Goal: Transaction & Acquisition: Purchase product/service

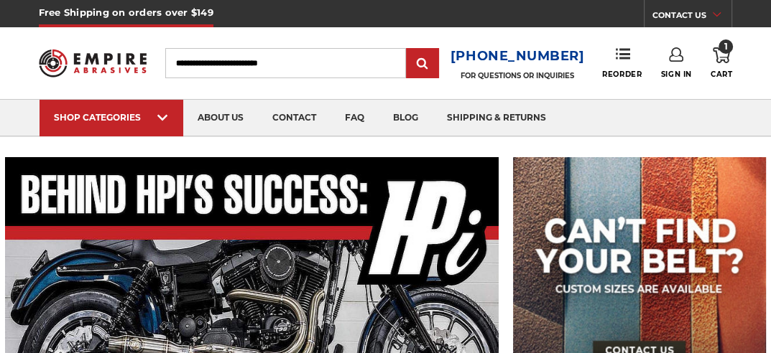
click at [720, 52] on span "1" at bounding box center [720, 54] width 17 height 14
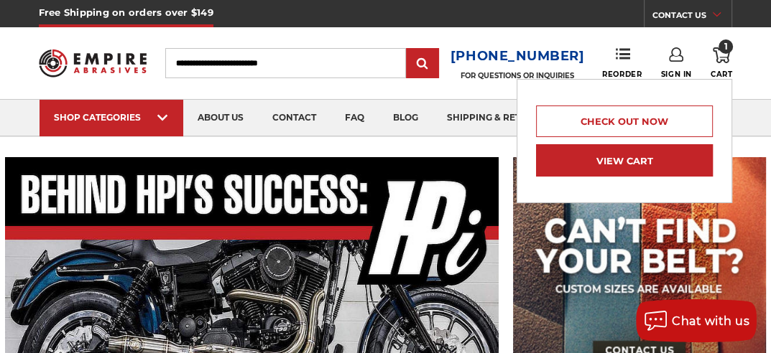
click at [624, 159] on link "View Cart" at bounding box center [624, 160] width 177 height 32
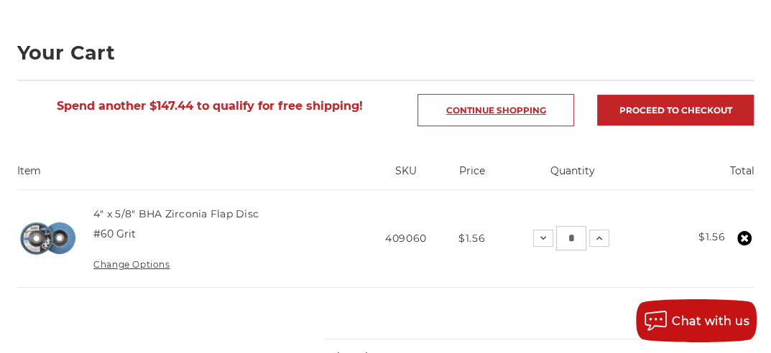
scroll to position [215, 0]
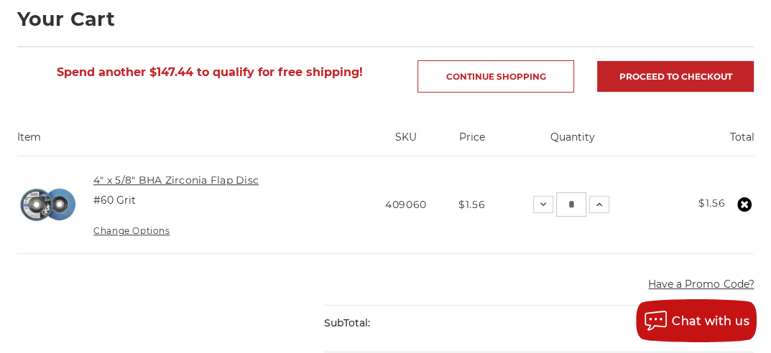
click at [192, 172] on h4 "4" x 5/8" BHA Zirconia Flap Disc" at bounding box center [175, 180] width 165 height 17
click at [188, 179] on link "4" x 5/8" BHA Zirconia Flap Disc" at bounding box center [175, 180] width 165 height 13
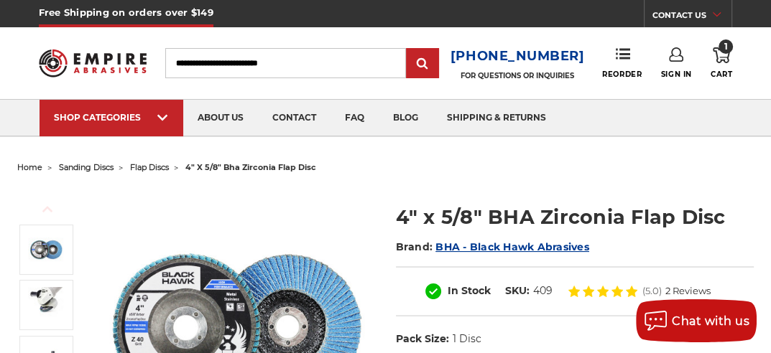
click at [153, 169] on span "flap discs" at bounding box center [149, 167] width 39 height 10
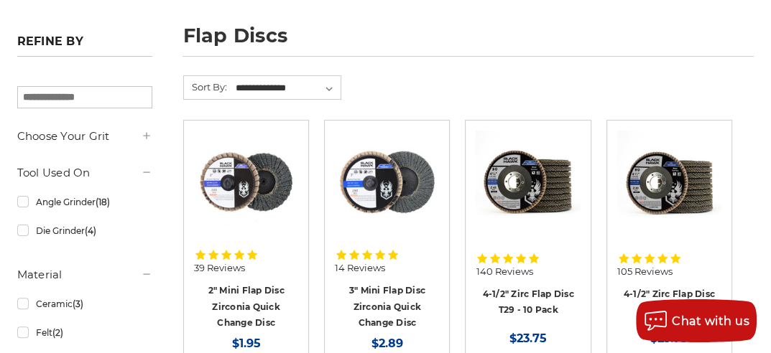
scroll to position [215, 0]
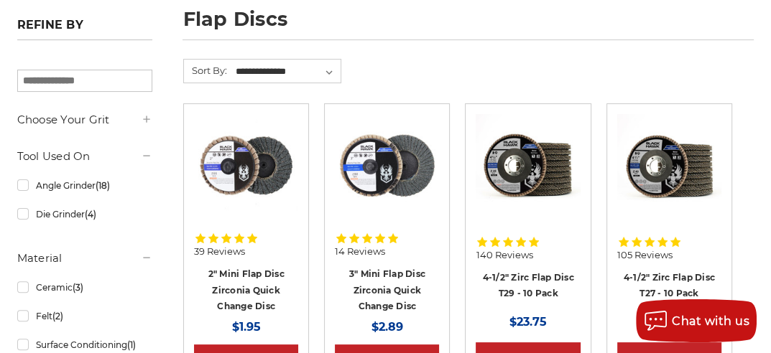
click at [521, 163] on img at bounding box center [527, 166] width 104 height 104
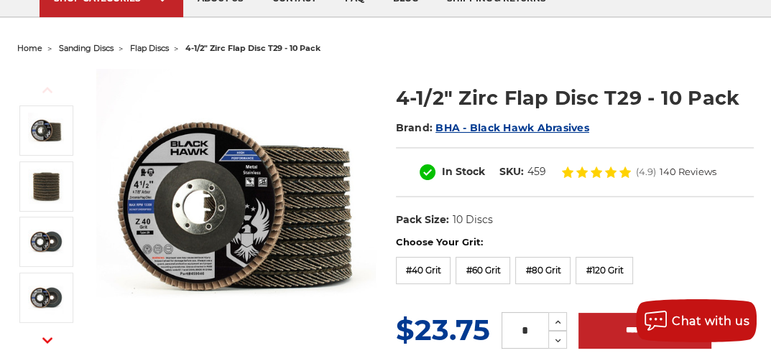
scroll to position [144, 0]
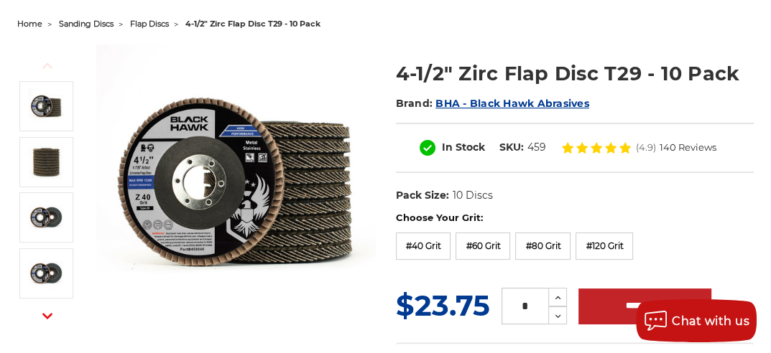
click at [141, 197] on img at bounding box center [235, 184] width 279 height 279
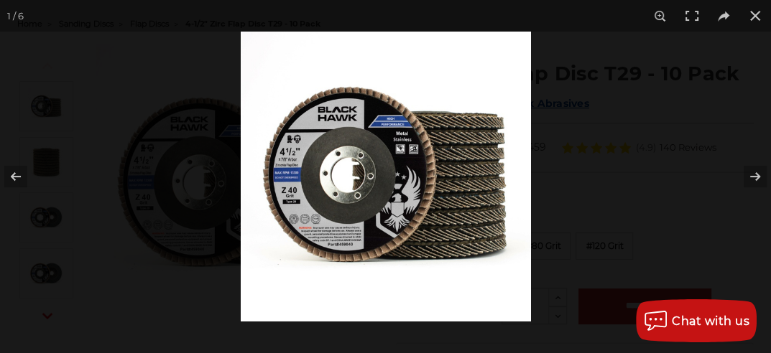
click at [325, 200] on img at bounding box center [386, 177] width 290 height 290
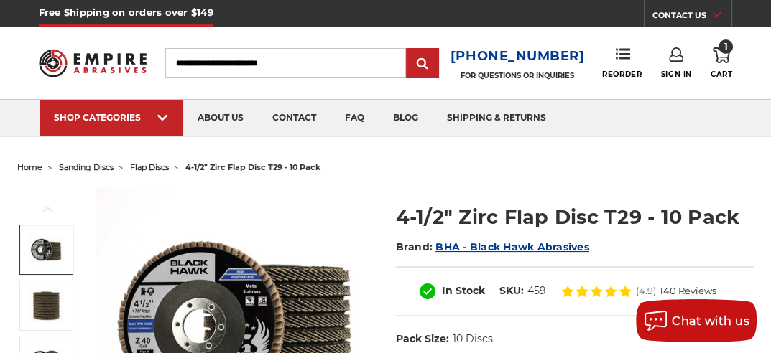
click at [720, 51] on span "1" at bounding box center [725, 46] width 14 height 14
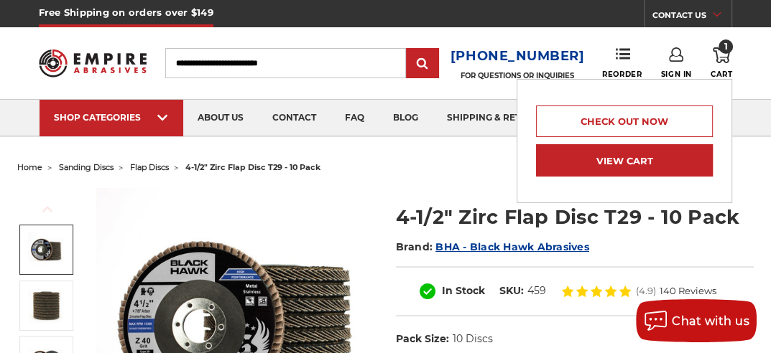
click at [606, 159] on link "View Cart" at bounding box center [624, 160] width 177 height 32
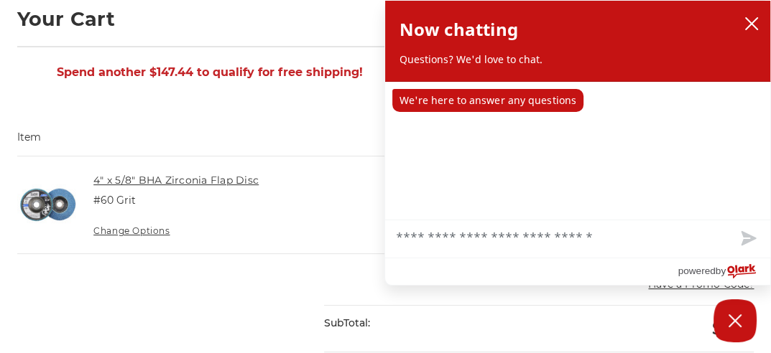
click at [217, 181] on link "4" x 5/8" BHA Zirconia Flap Disc" at bounding box center [175, 180] width 165 height 13
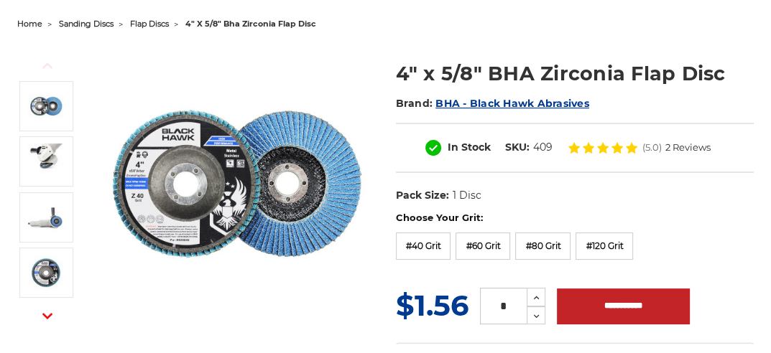
click at [283, 179] on img at bounding box center [235, 184] width 279 height 279
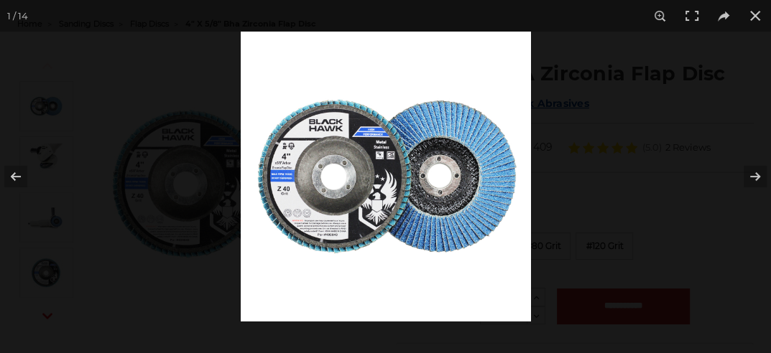
click at [315, 175] on img at bounding box center [386, 177] width 290 height 290
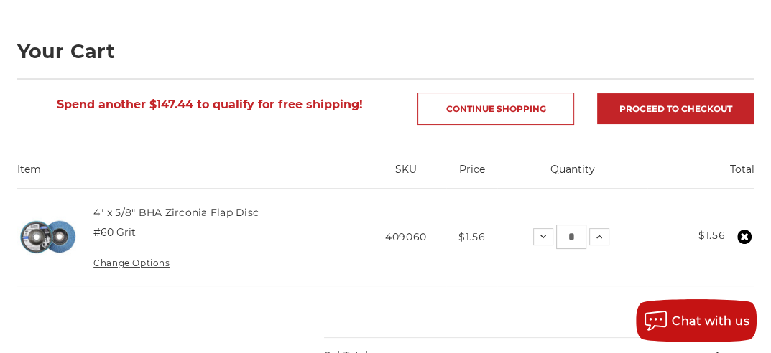
scroll to position [215, 0]
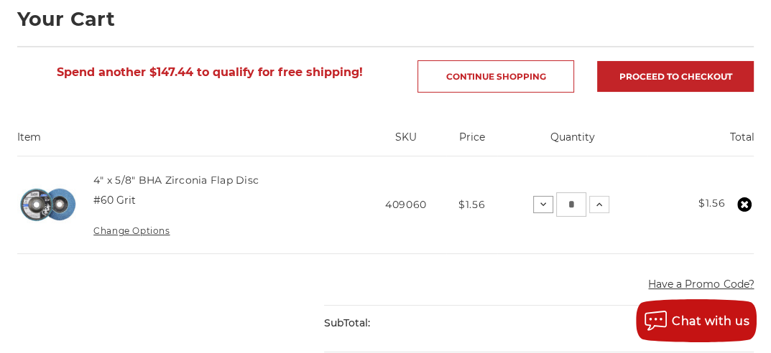
click at [541, 200] on icon at bounding box center [542, 204] width 11 height 11
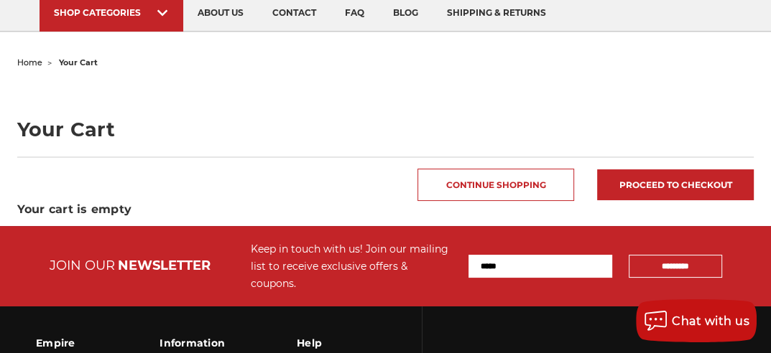
scroll to position [72, 0]
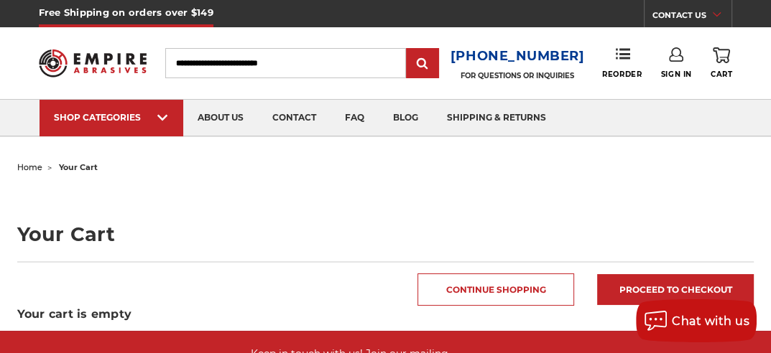
click at [203, 63] on input "Search" at bounding box center [285, 63] width 241 height 30
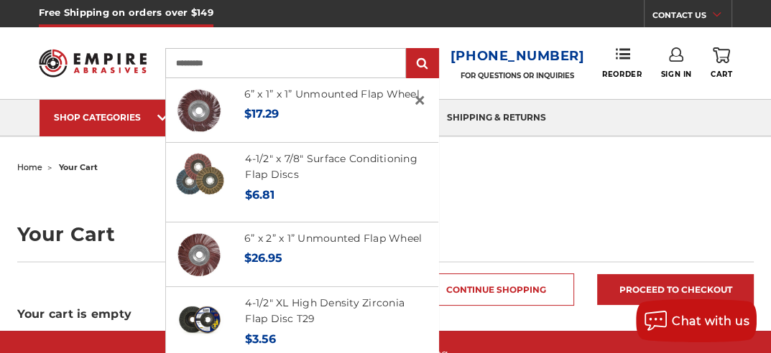
type input "*********"
click at [408, 50] on input "submit" at bounding box center [422, 64] width 29 height 29
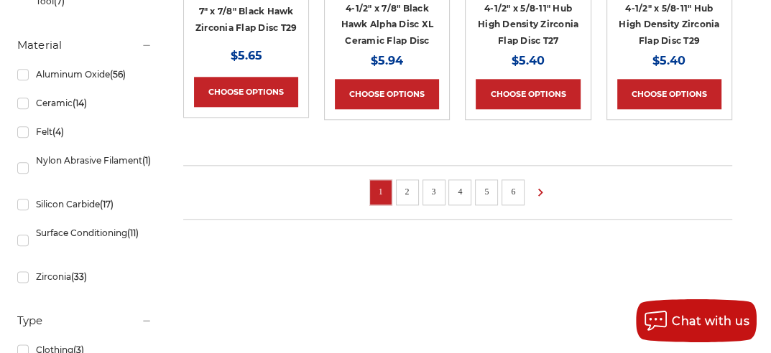
scroll to position [1221, 0]
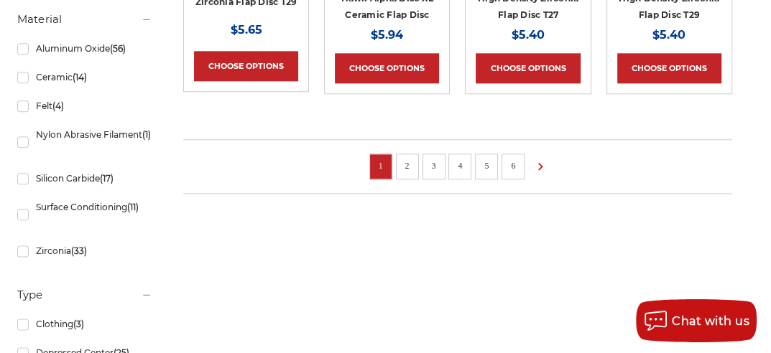
click at [487, 160] on link "5" at bounding box center [486, 166] width 14 height 16
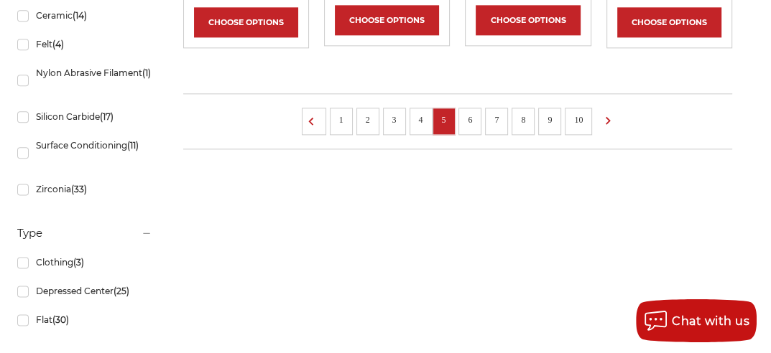
scroll to position [1293, 0]
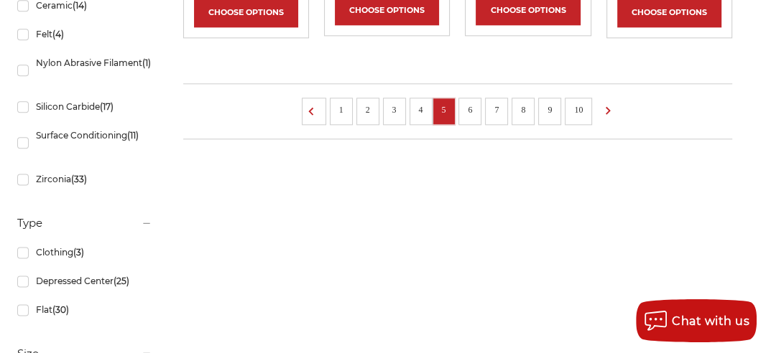
click at [341, 105] on link "1" at bounding box center [341, 110] width 14 height 16
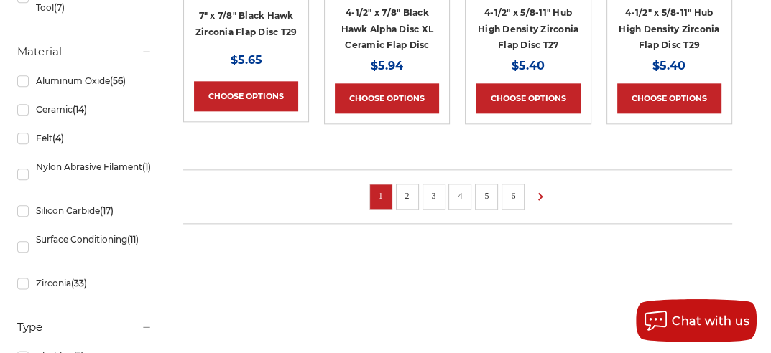
scroll to position [1221, 0]
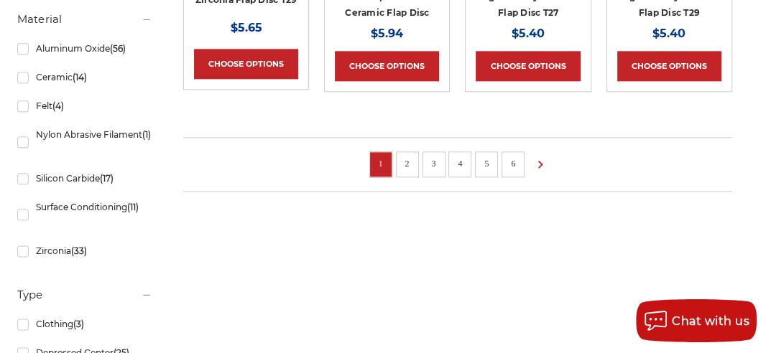
click at [402, 157] on link "2" at bounding box center [407, 164] width 14 height 16
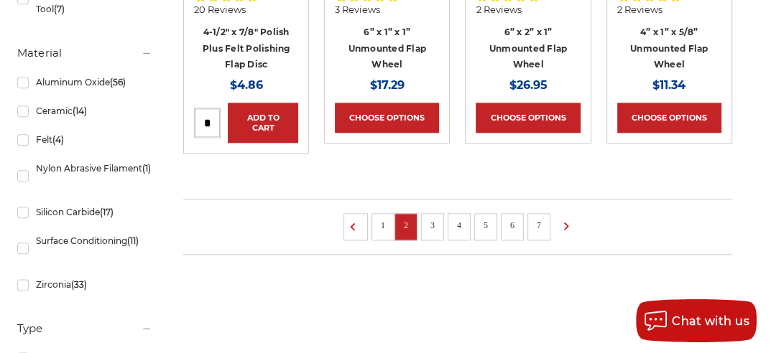
scroll to position [1221, 0]
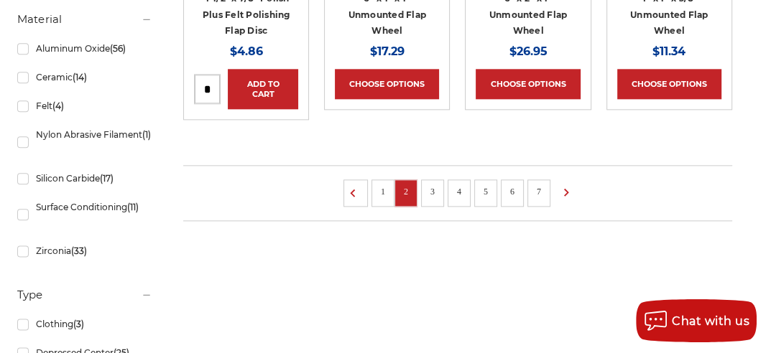
click at [437, 180] on li "3" at bounding box center [432, 193] width 23 height 27
click at [432, 189] on link "3" at bounding box center [432, 192] width 14 height 16
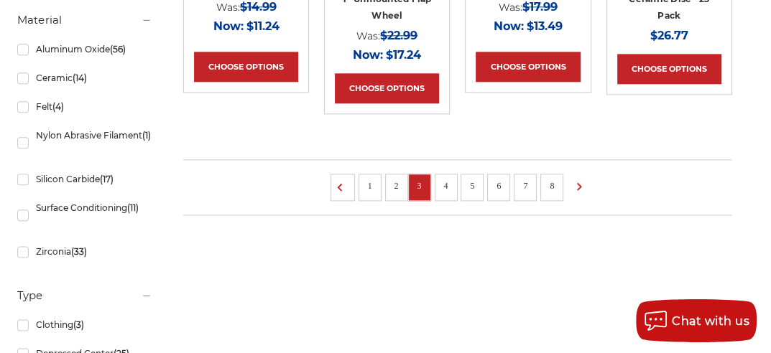
scroll to position [1221, 0]
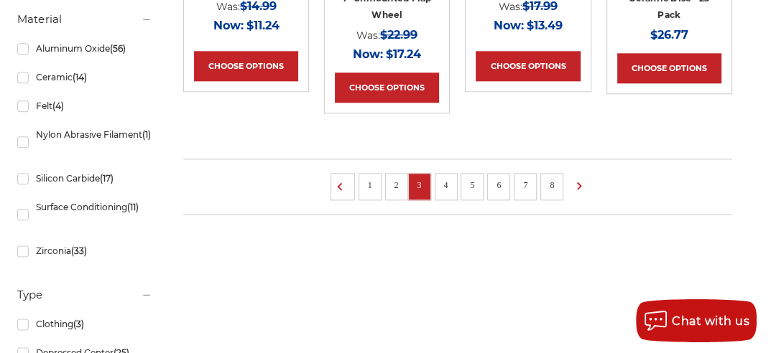
click at [371, 177] on link "1" at bounding box center [370, 185] width 14 height 16
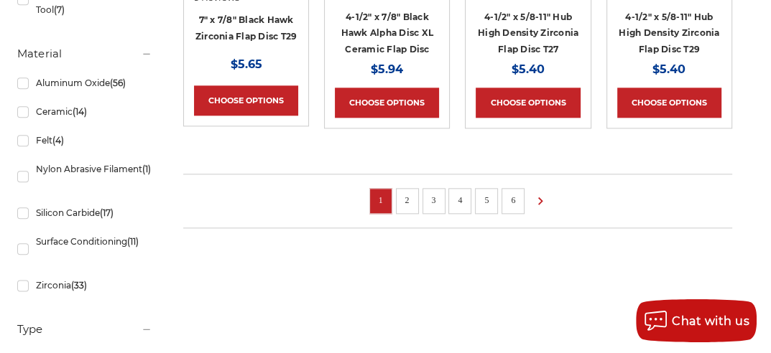
scroll to position [1149, 0]
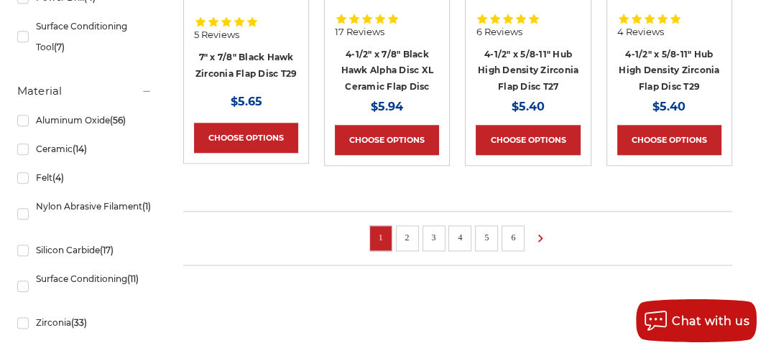
click at [381, 235] on link "1" at bounding box center [380, 238] width 14 height 16
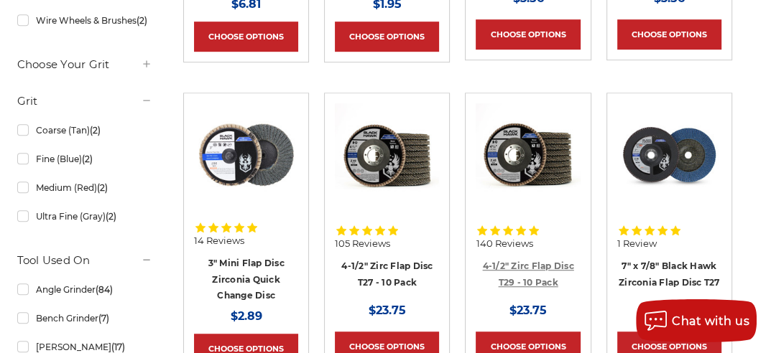
scroll to position [575, 0]
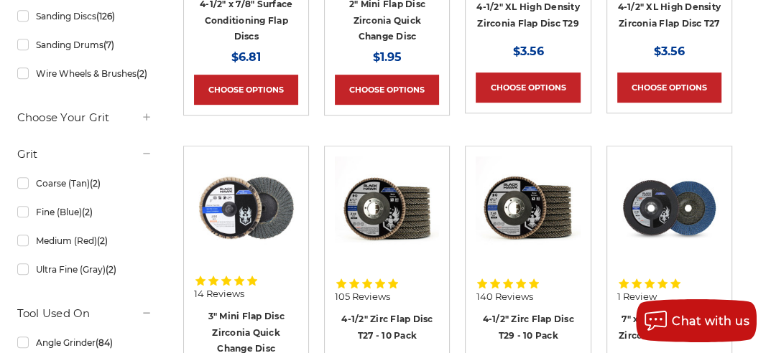
click at [524, 197] on img at bounding box center [527, 209] width 104 height 104
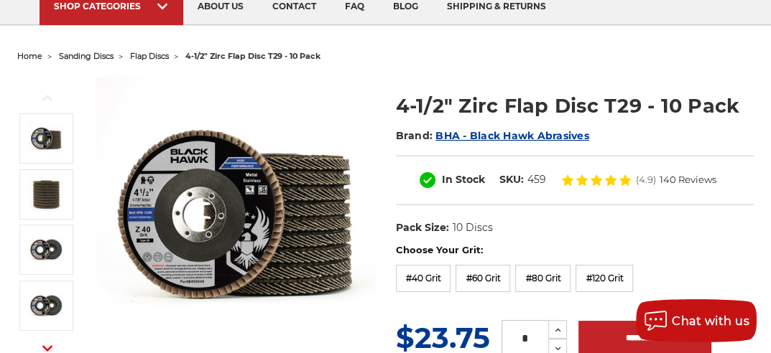
scroll to position [144, 0]
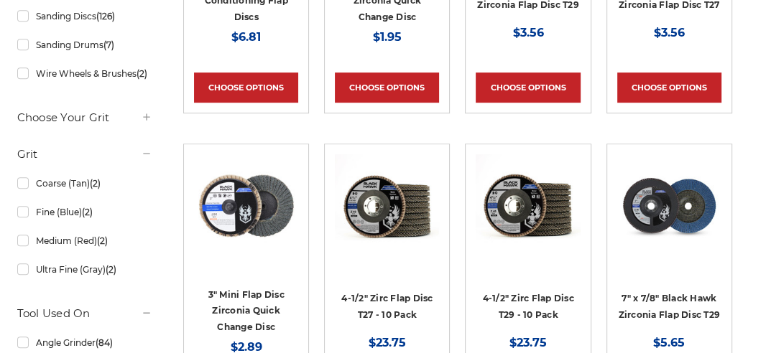
scroll to position [575, 0]
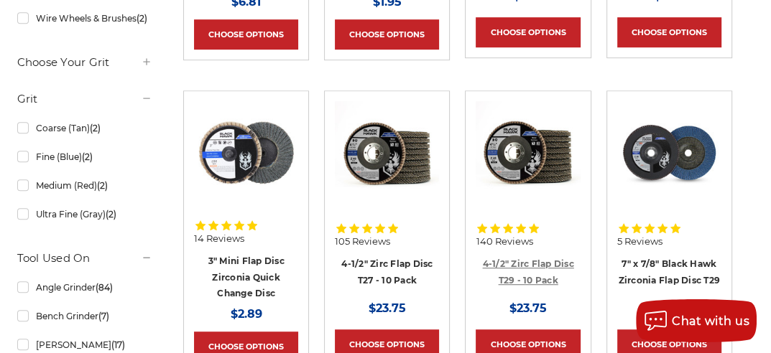
scroll to position [646, 0]
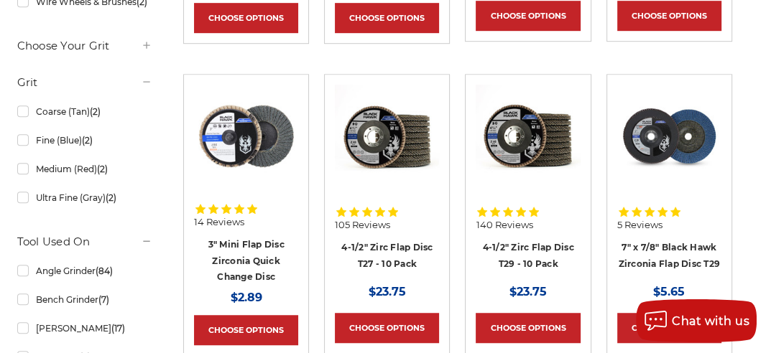
click at [521, 134] on img at bounding box center [527, 137] width 104 height 104
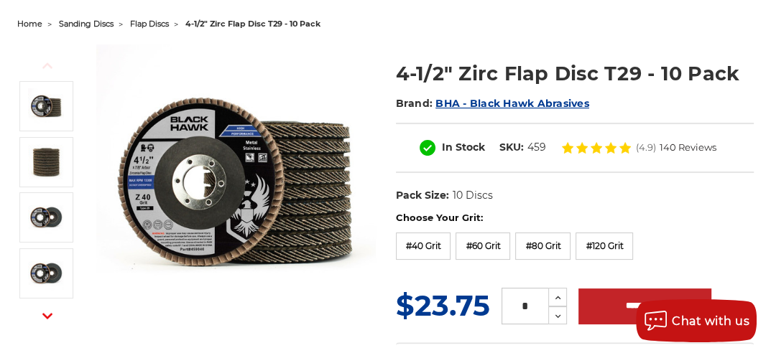
scroll to position [72, 0]
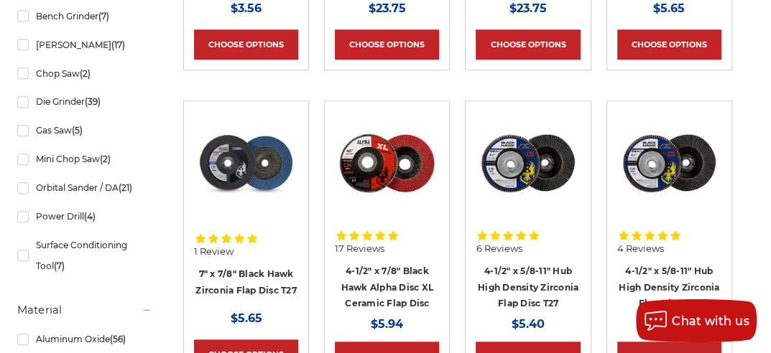
scroll to position [934, 0]
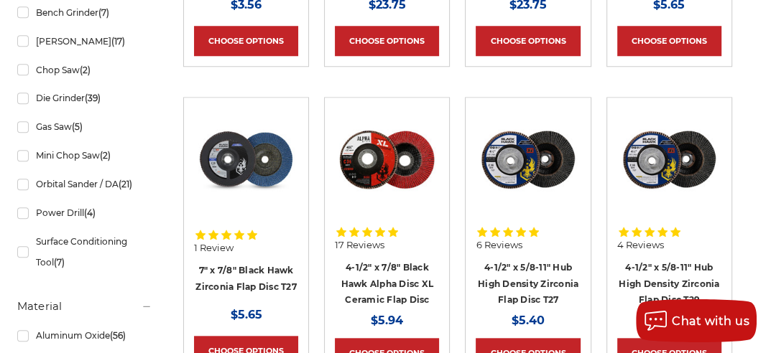
click at [393, 168] on img at bounding box center [387, 160] width 104 height 104
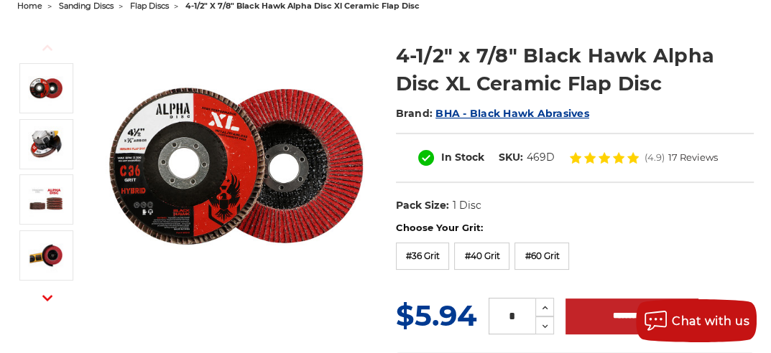
scroll to position [215, 0]
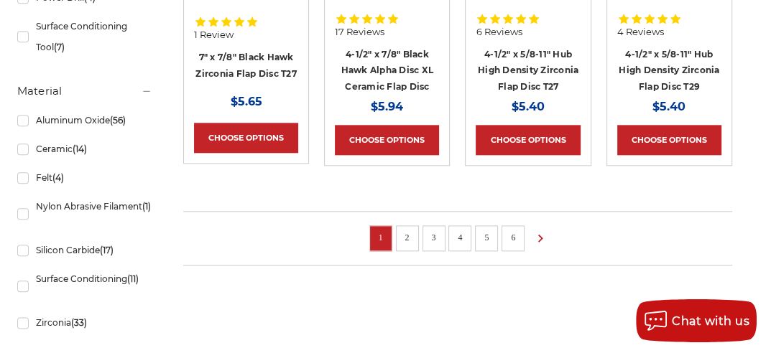
scroll to position [1221, 0]
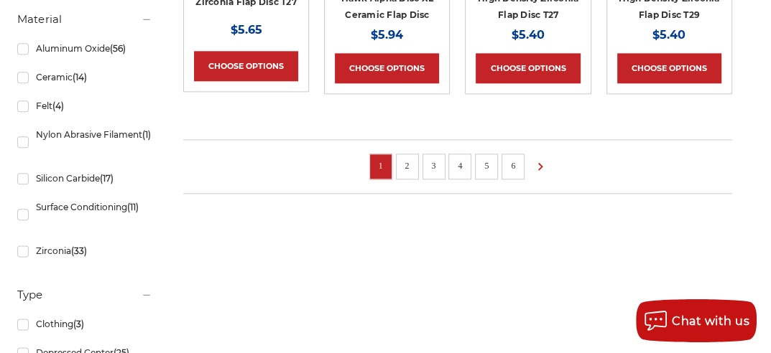
click at [406, 160] on link "2" at bounding box center [407, 166] width 14 height 16
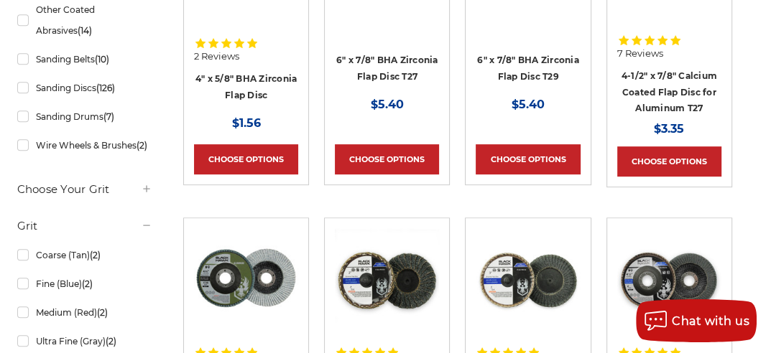
scroll to position [431, 0]
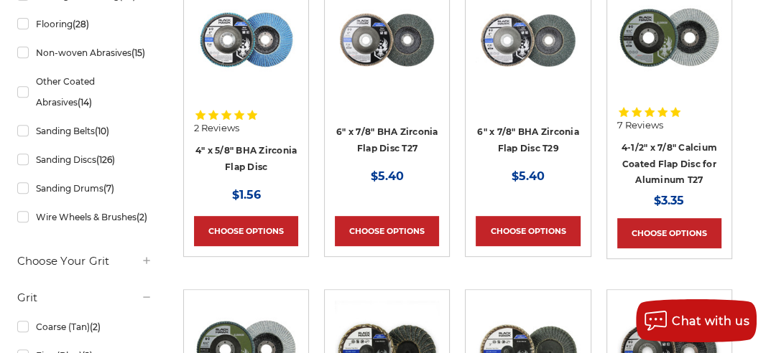
click at [649, 41] on img at bounding box center [669, 40] width 104 height 104
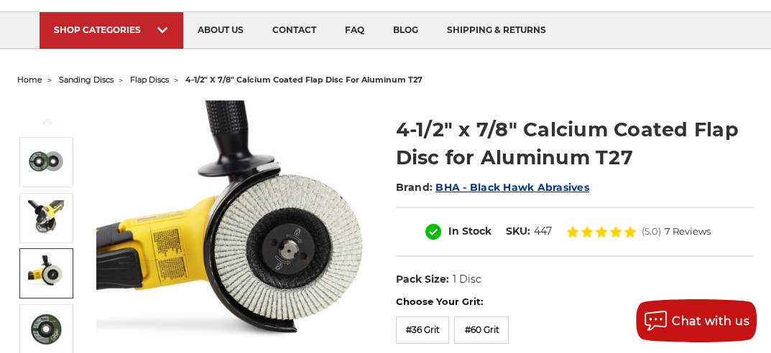
scroll to position [72, 0]
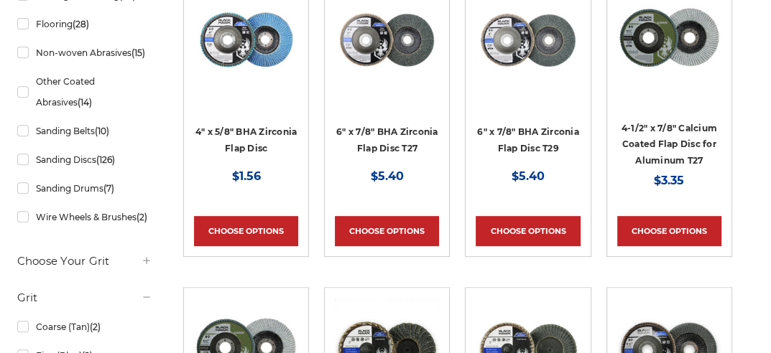
scroll to position [431, 0]
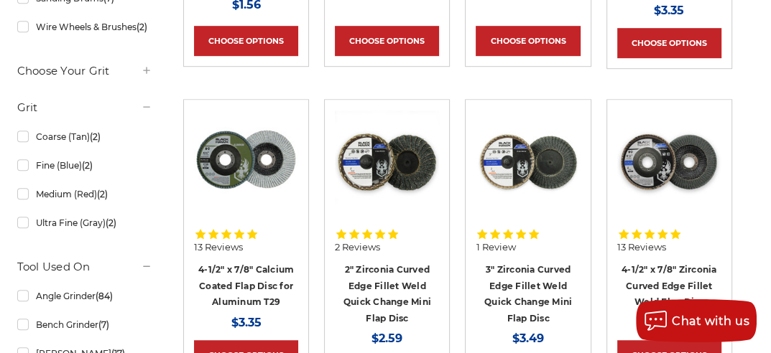
scroll to position [646, 0]
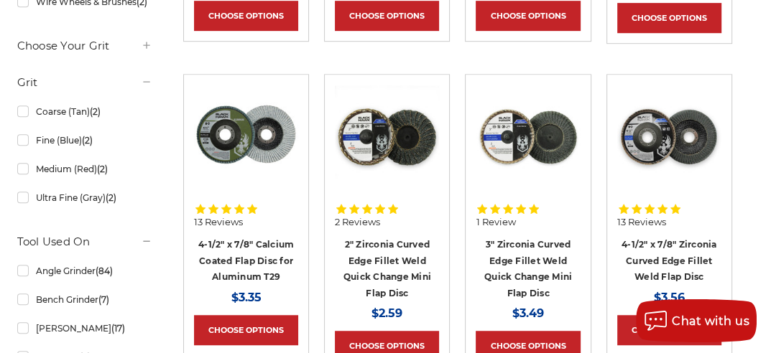
click at [650, 149] on img at bounding box center [669, 137] width 104 height 104
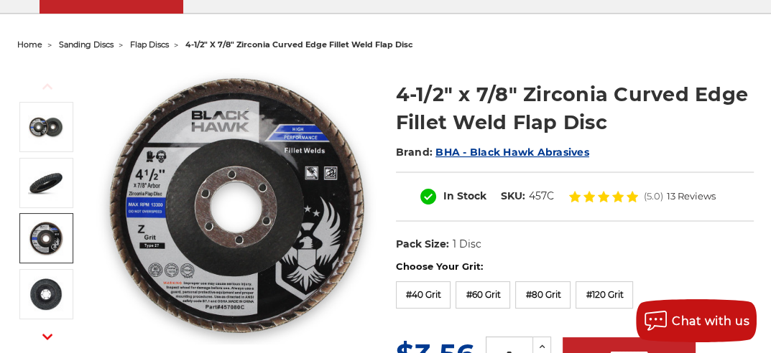
scroll to position [144, 0]
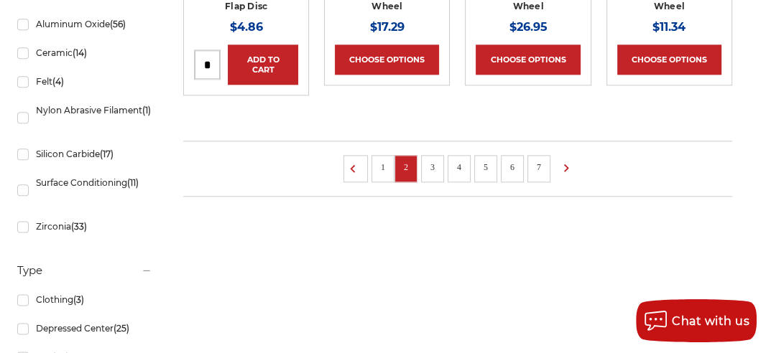
scroll to position [1221, 0]
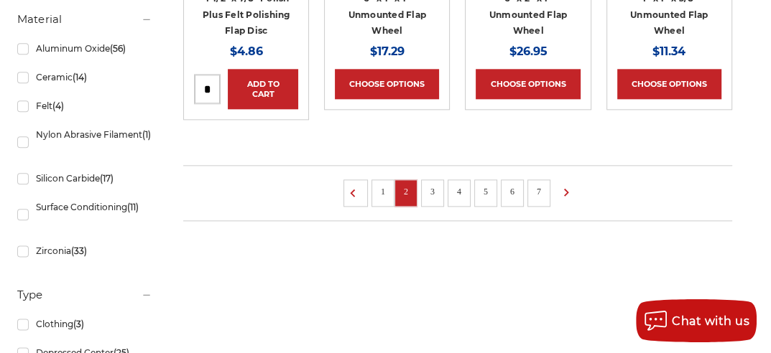
click at [377, 187] on link "1" at bounding box center [383, 192] width 14 height 16
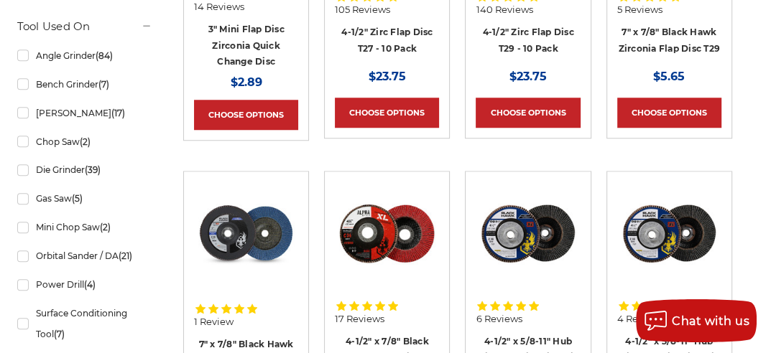
scroll to position [934, 0]
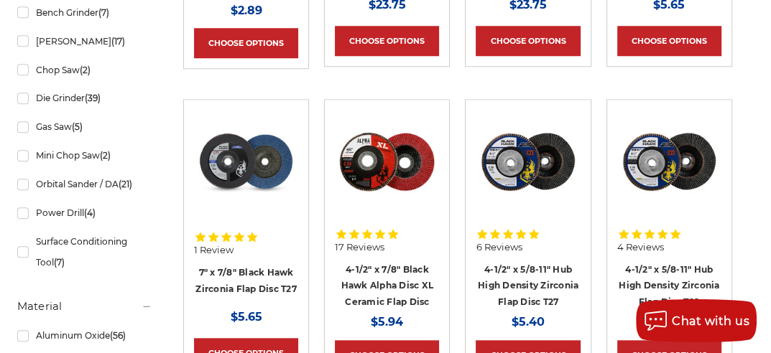
click at [390, 169] on img at bounding box center [387, 162] width 104 height 104
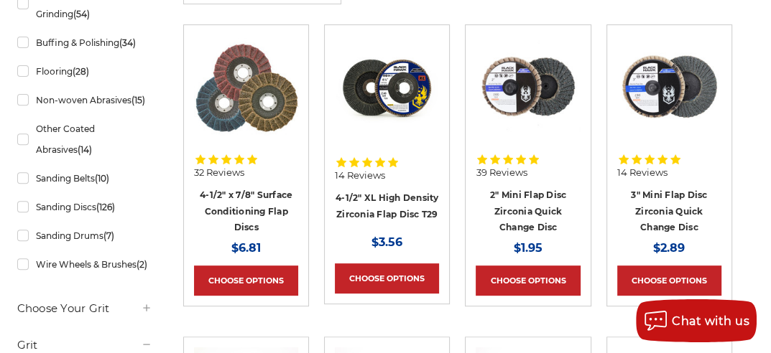
scroll to position [359, 0]
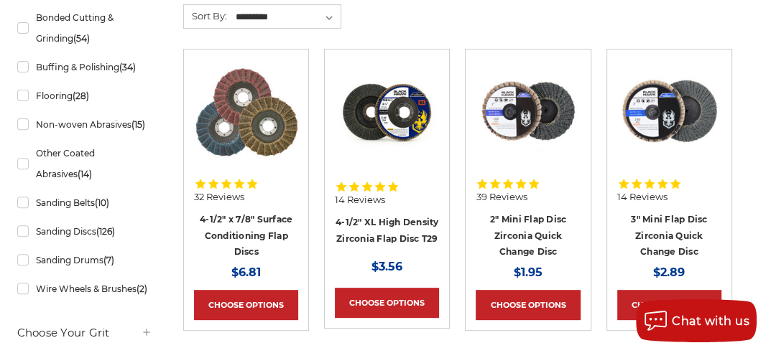
click at [398, 124] on img at bounding box center [387, 112] width 104 height 104
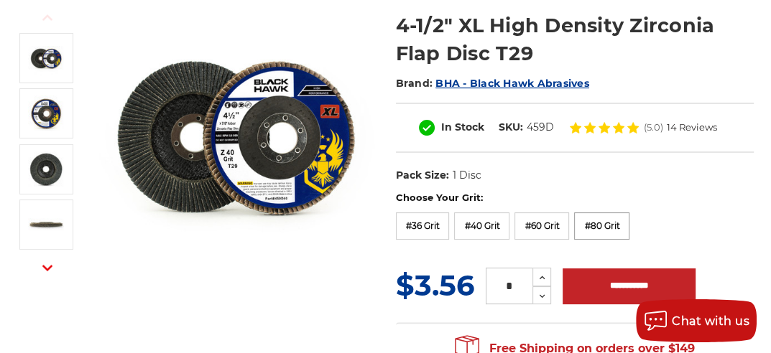
scroll to position [215, 0]
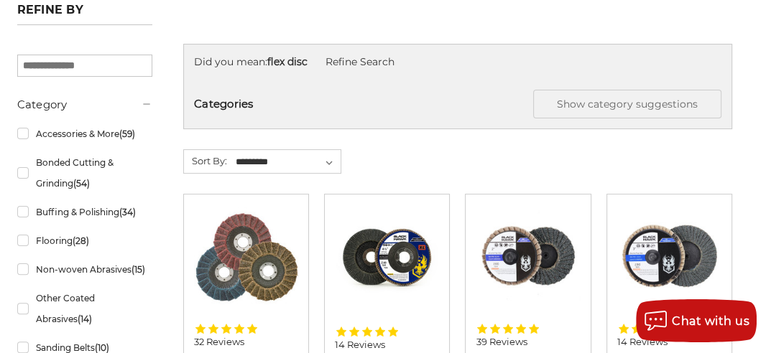
scroll to position [215, 0]
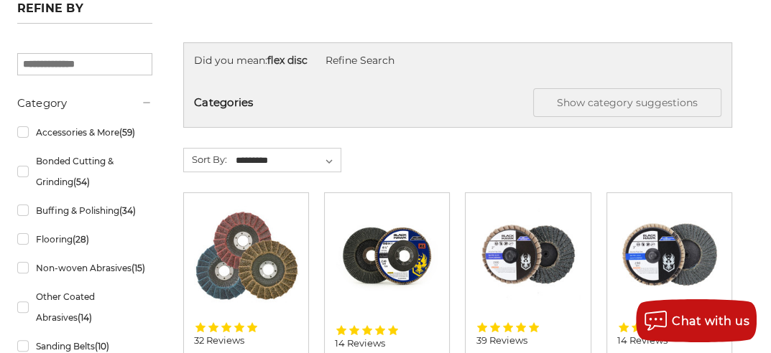
click at [252, 249] on img at bounding box center [246, 256] width 104 height 101
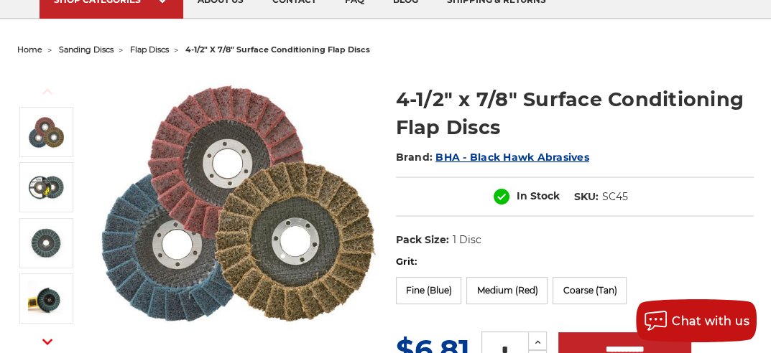
scroll to position [144, 0]
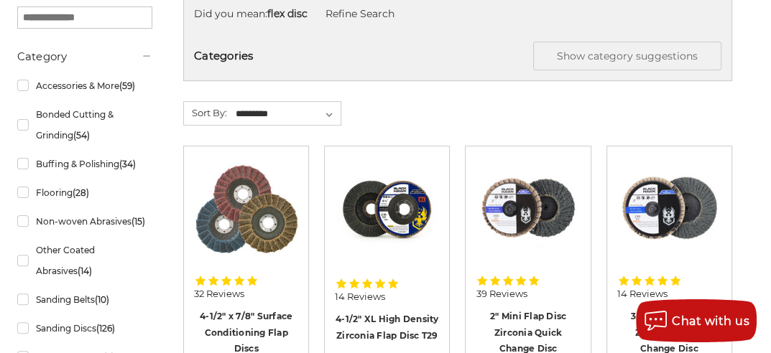
scroll to position [287, 0]
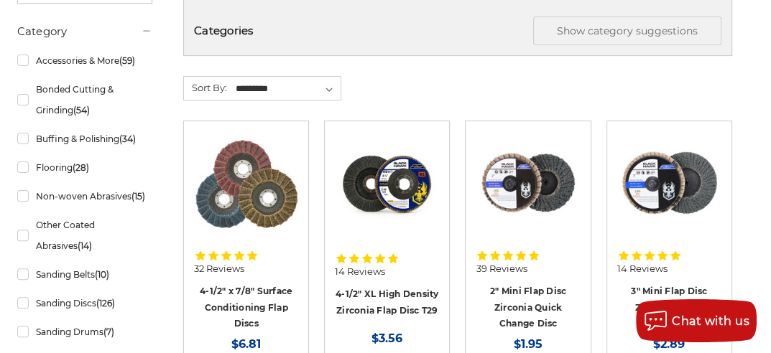
click at [389, 183] on img at bounding box center [387, 183] width 104 height 104
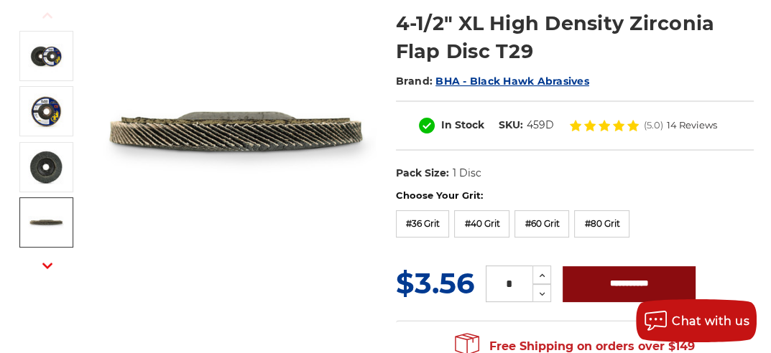
scroll to position [215, 0]
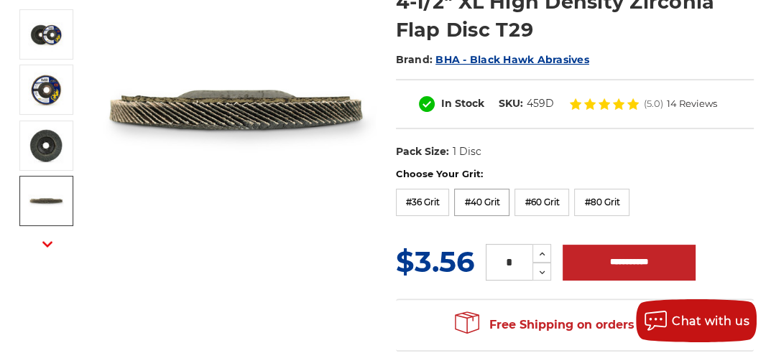
click at [481, 202] on label "#40 Grit" at bounding box center [481, 202] width 55 height 27
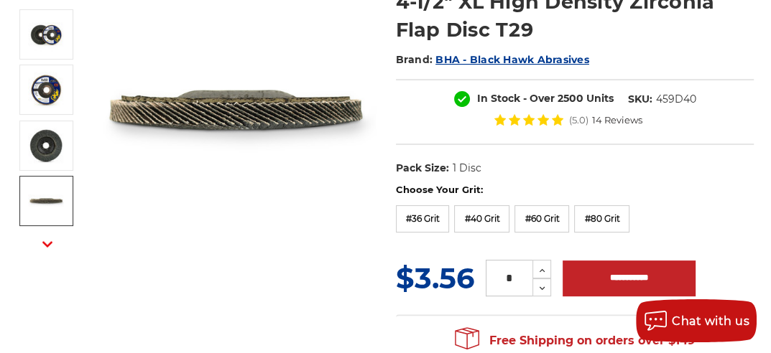
scroll to position [287, 0]
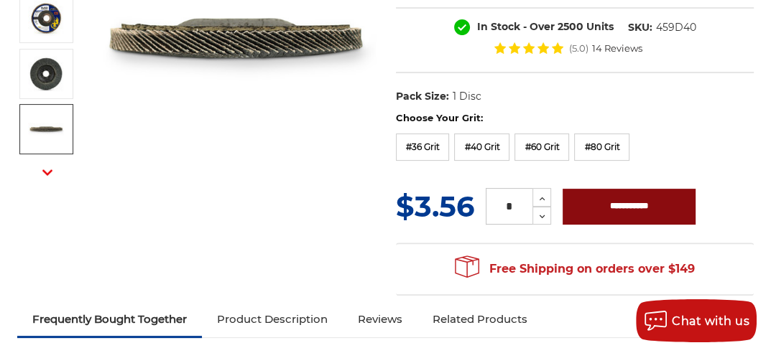
click at [626, 200] on input "**********" at bounding box center [628, 207] width 133 height 36
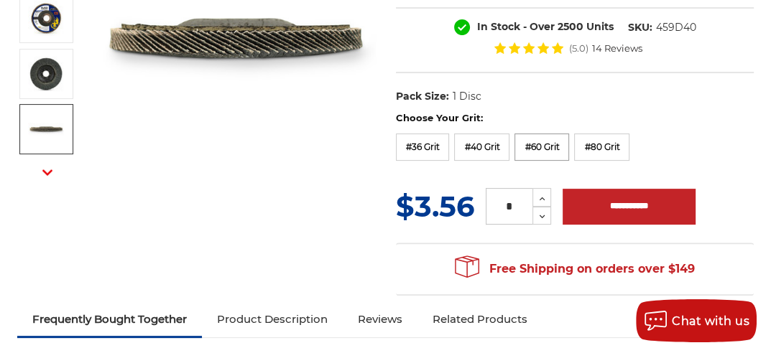
click at [538, 144] on label "#60 Grit" at bounding box center [541, 147] width 55 height 27
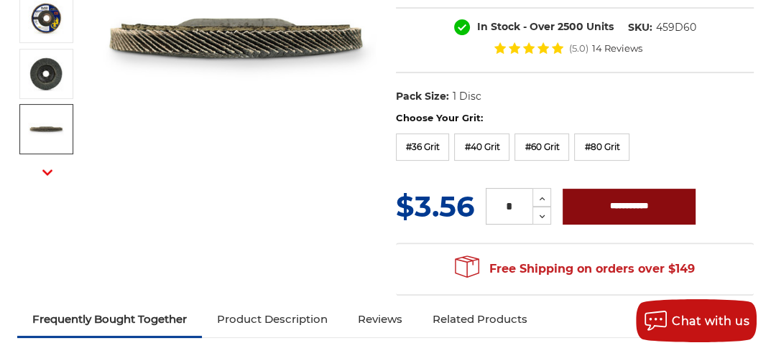
click at [621, 203] on input "**********" at bounding box center [628, 207] width 133 height 36
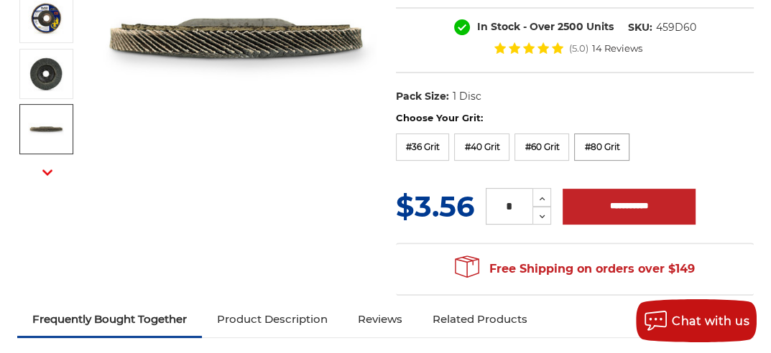
click at [600, 144] on label "#80 Grit" at bounding box center [601, 147] width 55 height 27
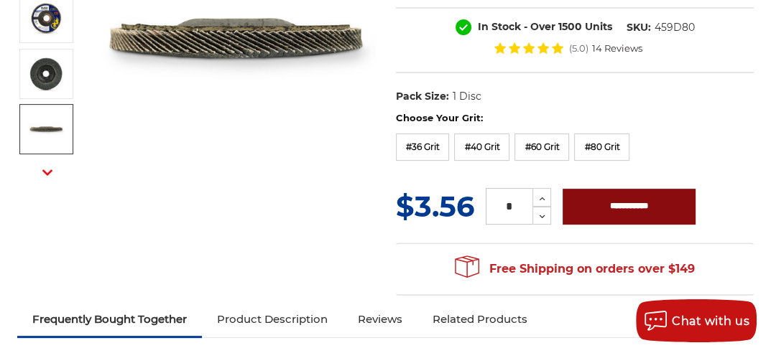
click at [623, 203] on input "**********" at bounding box center [628, 207] width 133 height 36
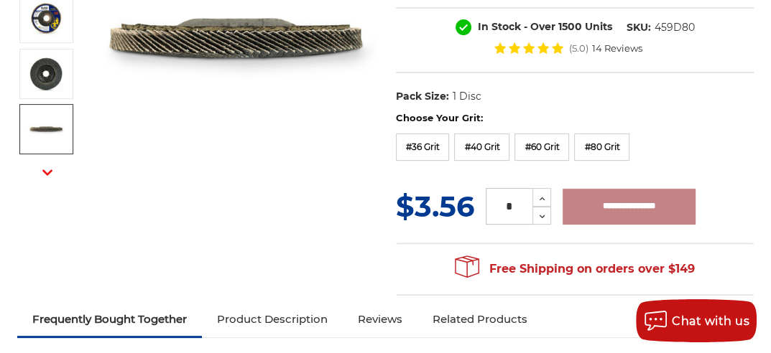
type input "**********"
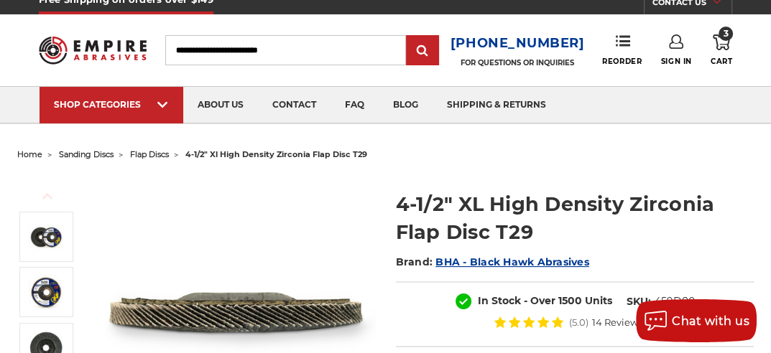
scroll to position [0, 0]
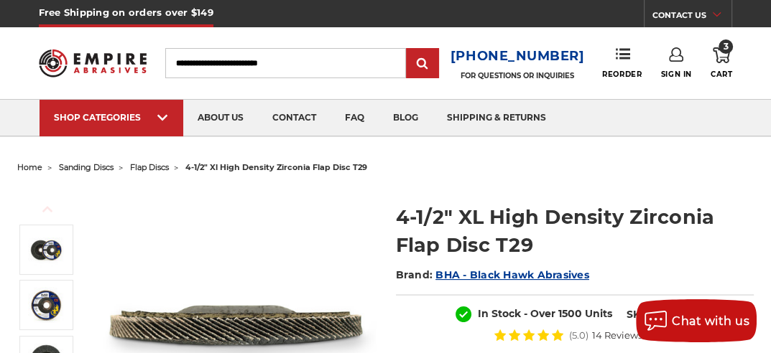
click at [151, 169] on span "flap discs" at bounding box center [149, 167] width 39 height 10
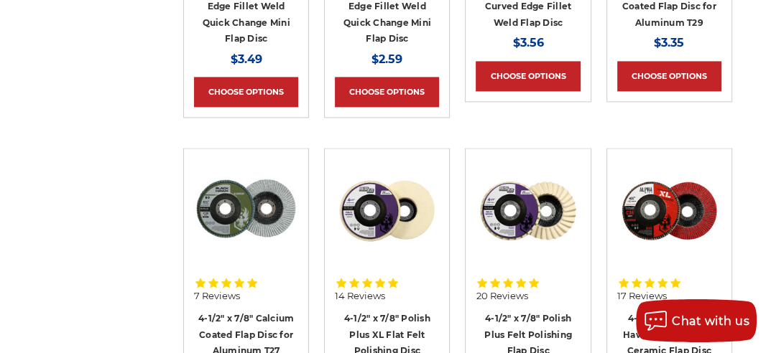
scroll to position [1508, 0]
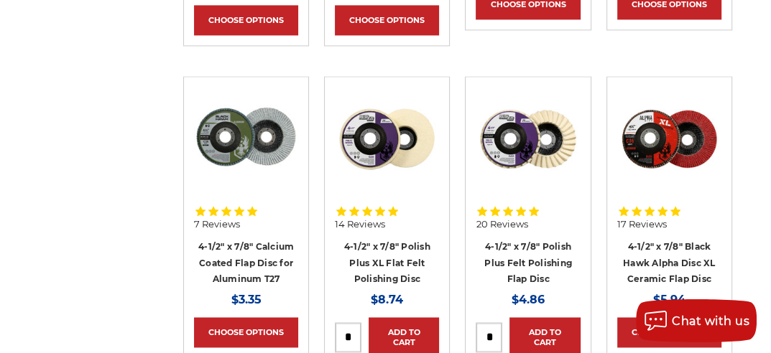
click at [664, 129] on img at bounding box center [669, 139] width 104 height 104
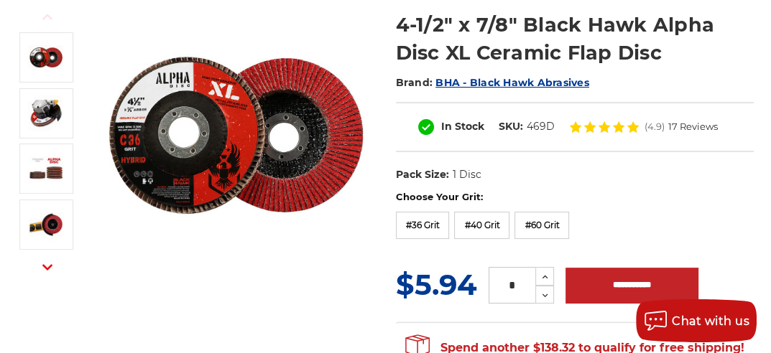
scroll to position [215, 0]
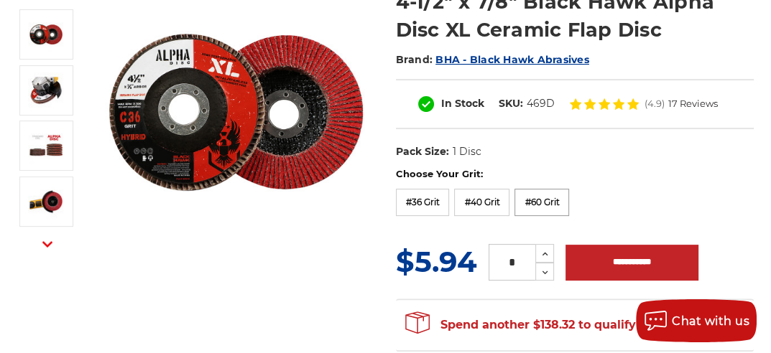
click at [543, 200] on label "#60 Grit" at bounding box center [541, 202] width 55 height 27
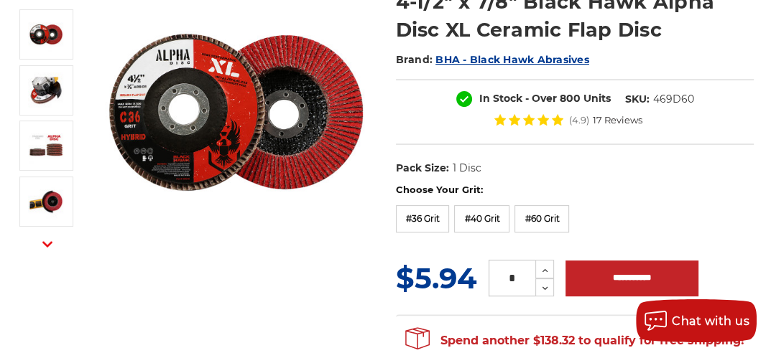
scroll to position [287, 0]
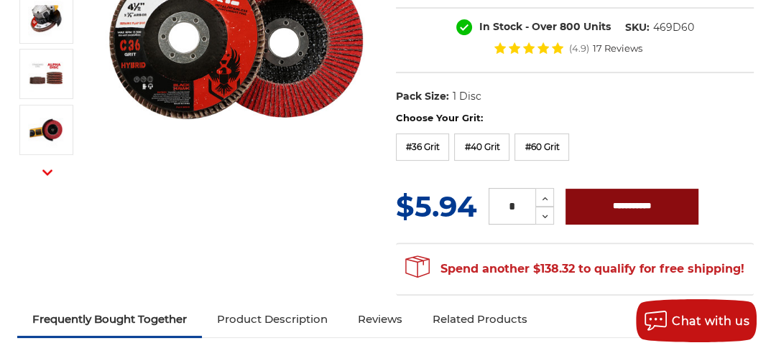
click at [618, 203] on input "**********" at bounding box center [631, 207] width 133 height 36
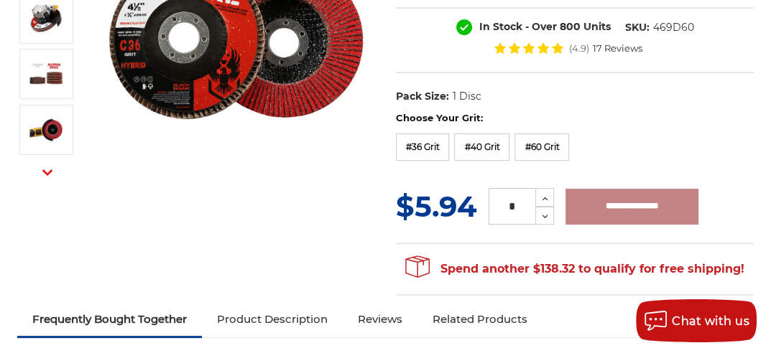
type input "**********"
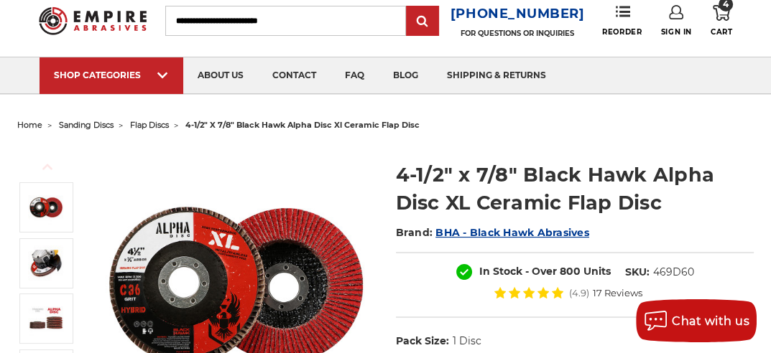
scroll to position [0, 0]
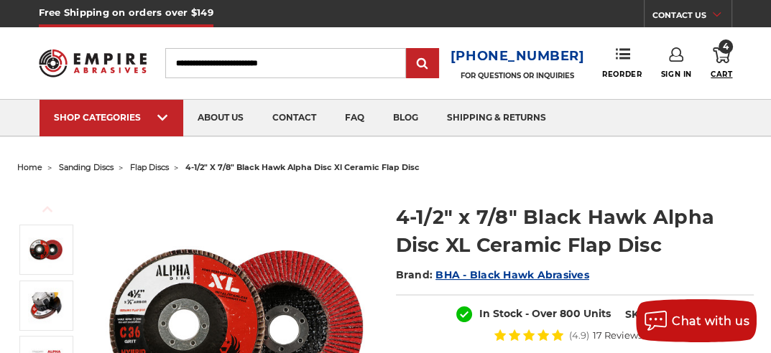
click at [718, 73] on span "Cart" at bounding box center [721, 74] width 22 height 9
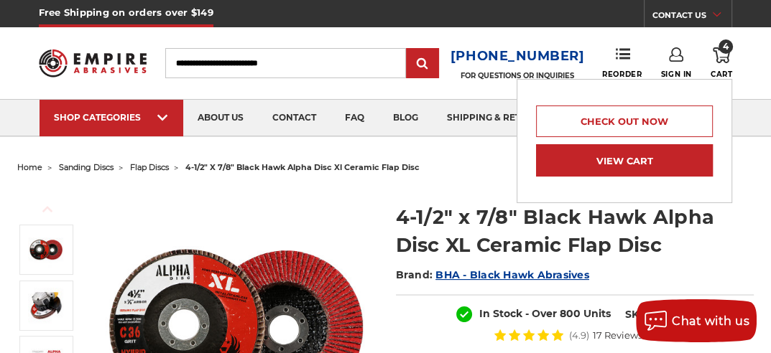
click at [626, 163] on link "View Cart" at bounding box center [624, 160] width 177 height 32
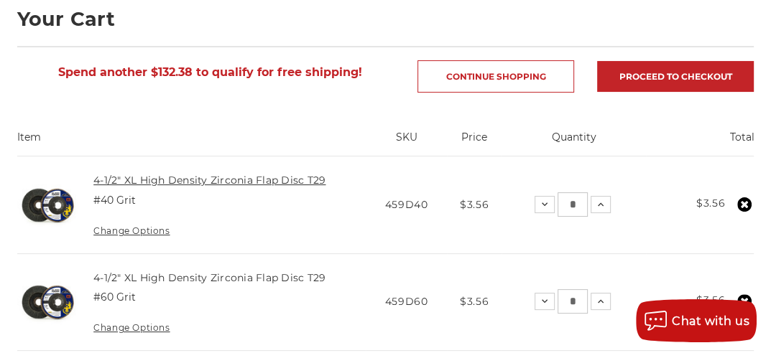
click at [191, 180] on link "4-1/2" XL High Density Zirconia Flap Disc T29" at bounding box center [209, 180] width 232 height 13
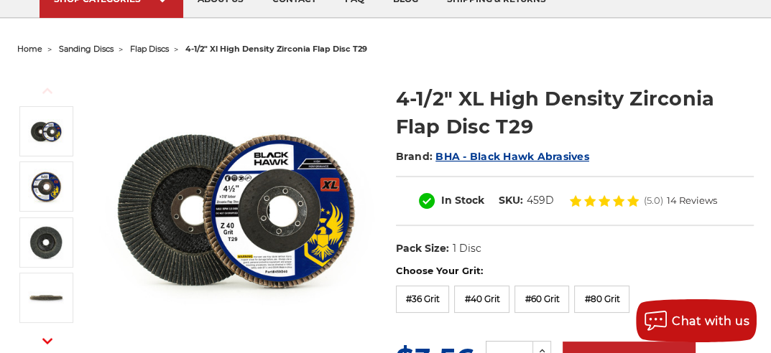
scroll to position [144, 0]
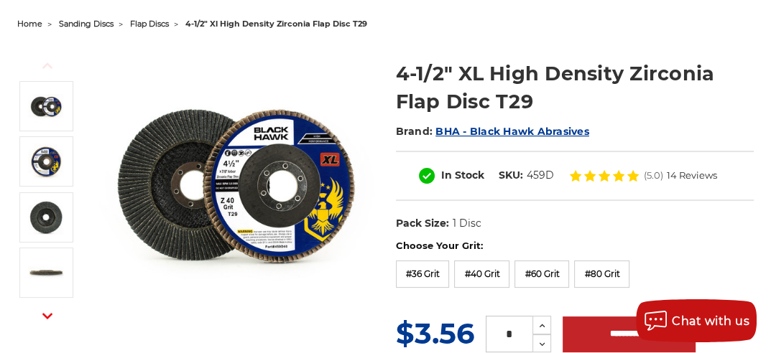
click at [248, 152] on img at bounding box center [235, 184] width 279 height 279
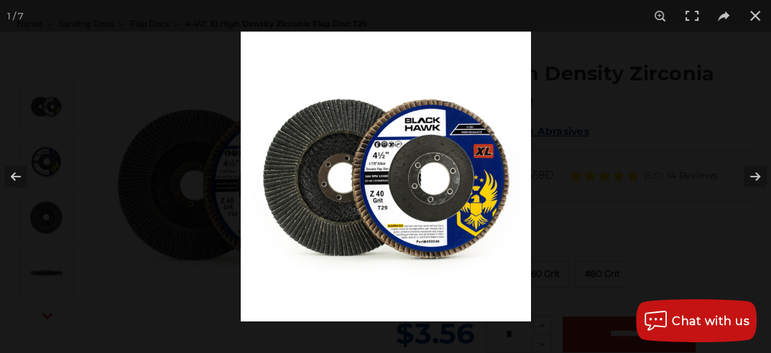
click at [391, 172] on img at bounding box center [386, 177] width 290 height 290
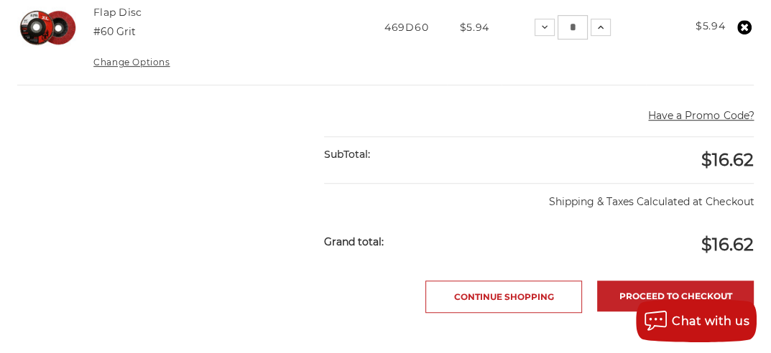
scroll to position [718, 0]
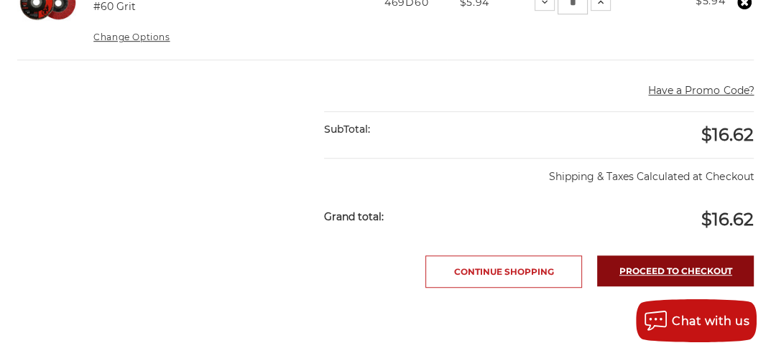
click at [678, 263] on link "Proceed to checkout" at bounding box center [675, 271] width 157 height 31
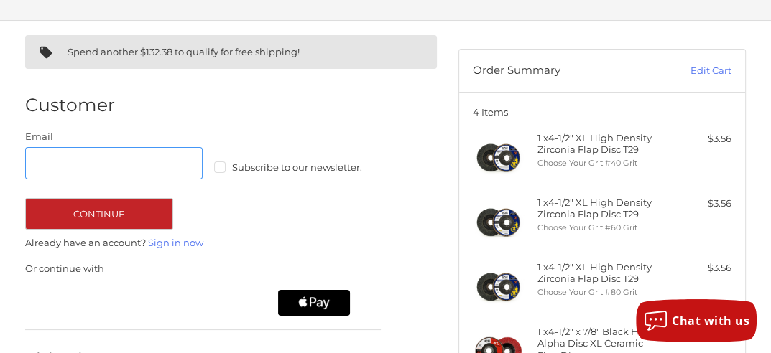
scroll to position [97, 0]
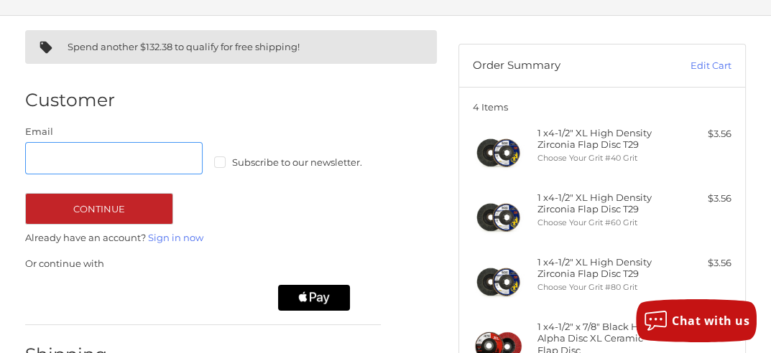
click at [44, 157] on input "Email" at bounding box center [114, 158] width 178 height 32
type input "**********"
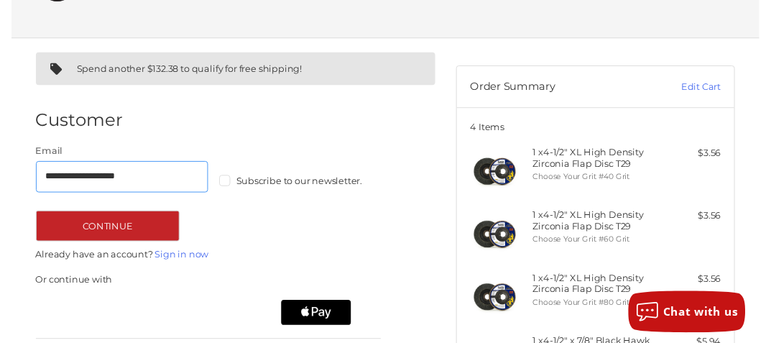
scroll to position [145, 0]
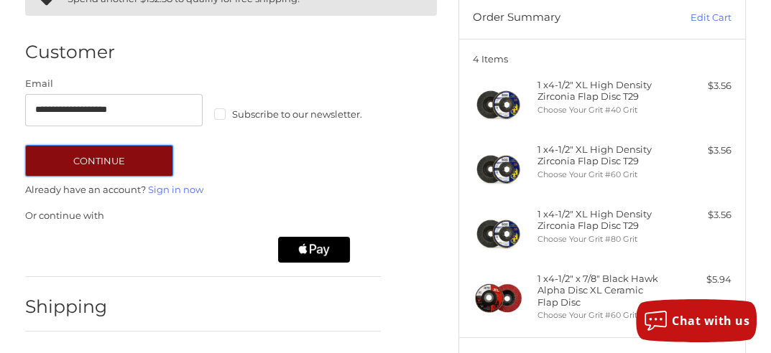
click at [102, 160] on button "Continue" at bounding box center [99, 161] width 148 height 32
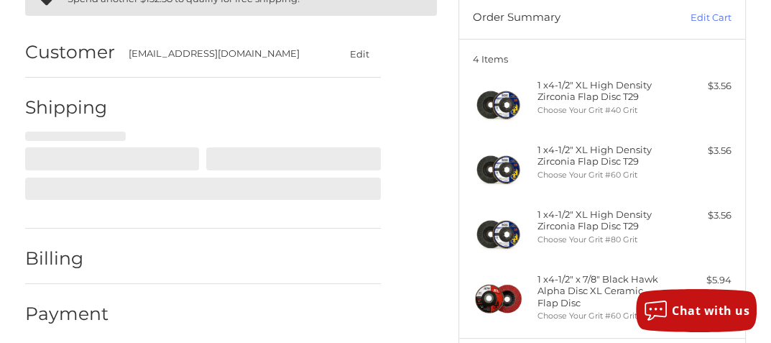
select select "**"
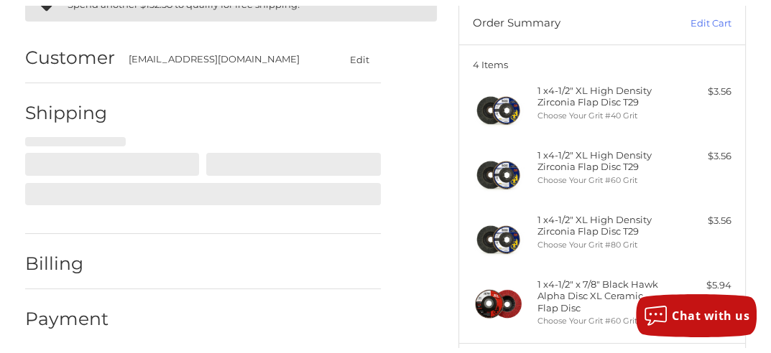
scroll to position [152, 0]
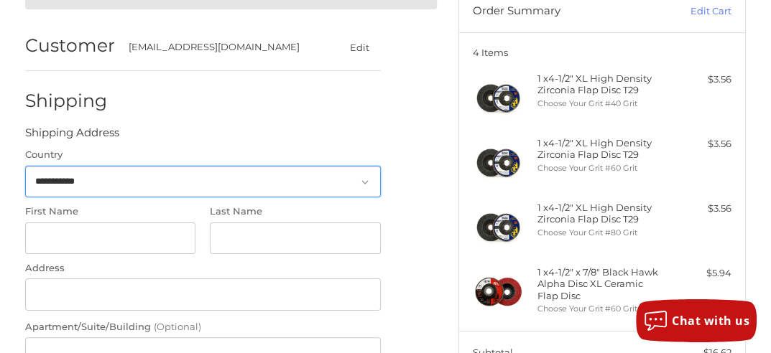
click at [49, 177] on select "**********" at bounding box center [202, 182] width 355 height 32
click at [25, 166] on select "**********" at bounding box center [202, 182] width 355 height 32
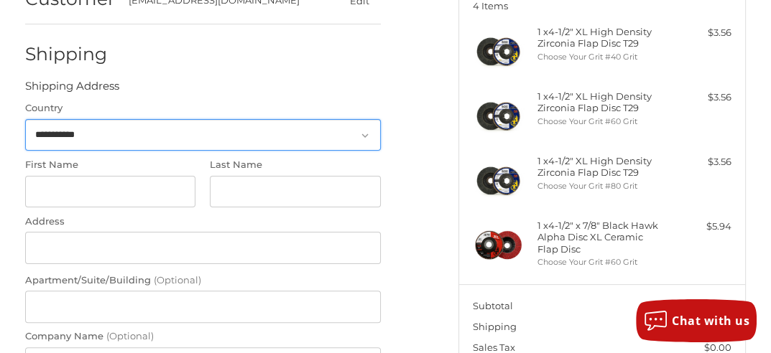
scroll to position [223, 0]
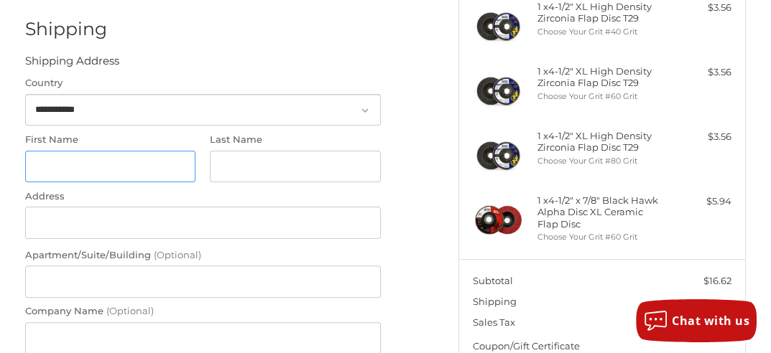
click at [51, 167] on input "First Name" at bounding box center [110, 167] width 171 height 32
type input "******"
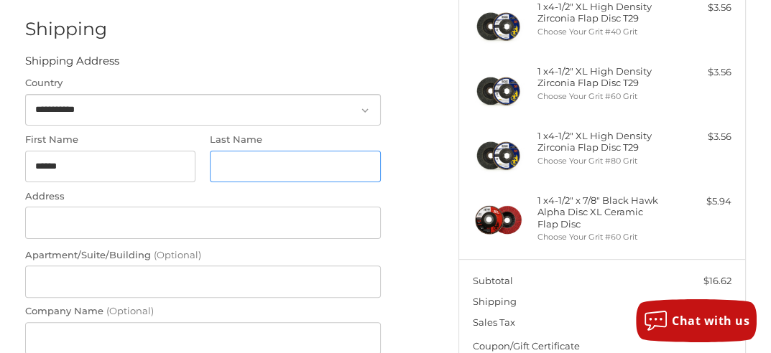
type input "****"
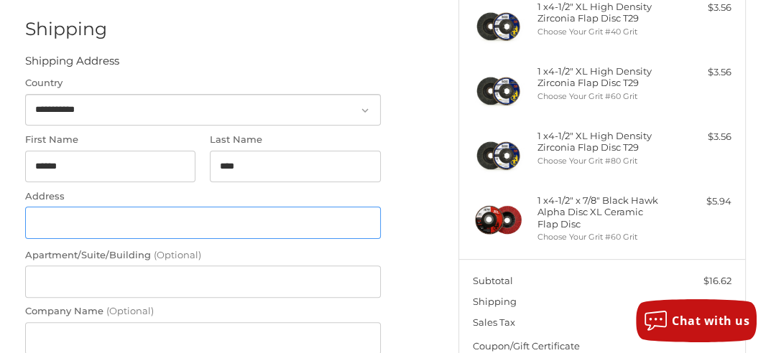
type input "**********"
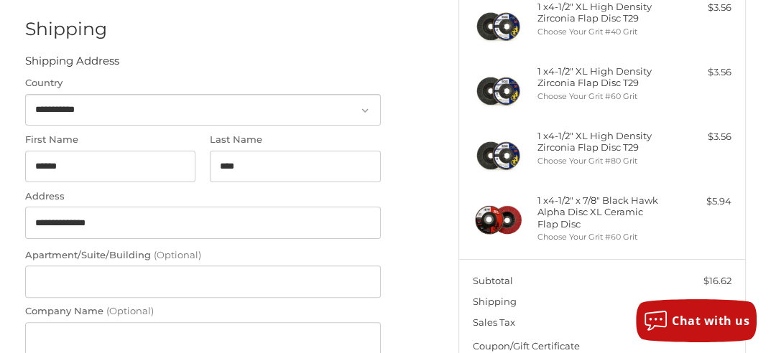
type input "**********"
select select "**"
type input "*****"
type input "**********"
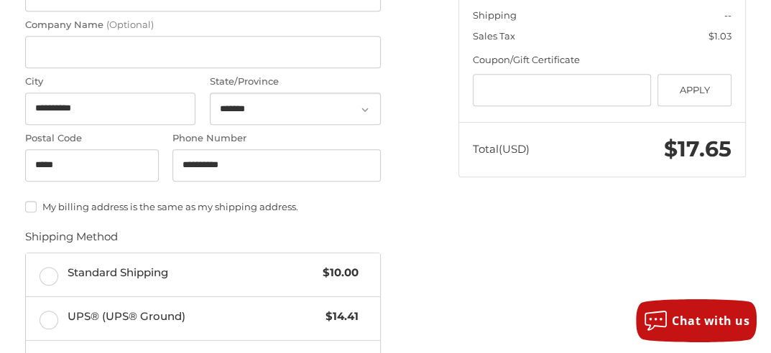
scroll to position [511, 0]
click at [28, 206] on label "My billing address is the same as my shipping address." at bounding box center [202, 205] width 355 height 11
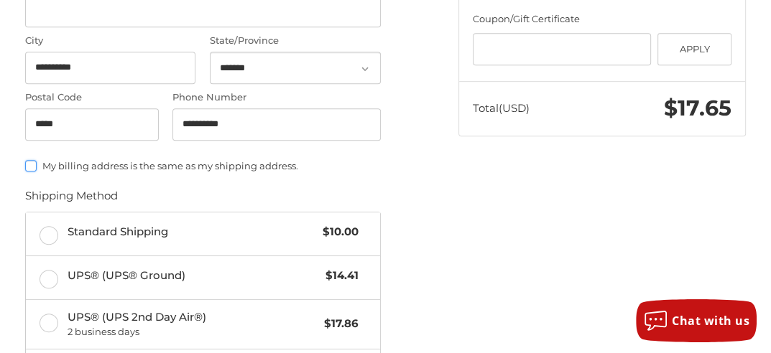
scroll to position [582, 0]
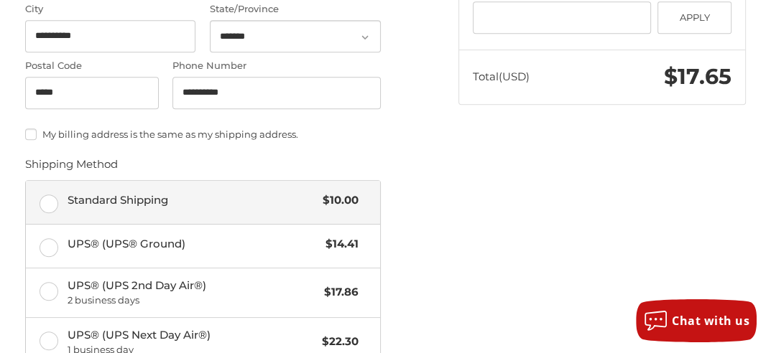
click at [52, 196] on label "Standard Shipping $10.00" at bounding box center [203, 202] width 354 height 43
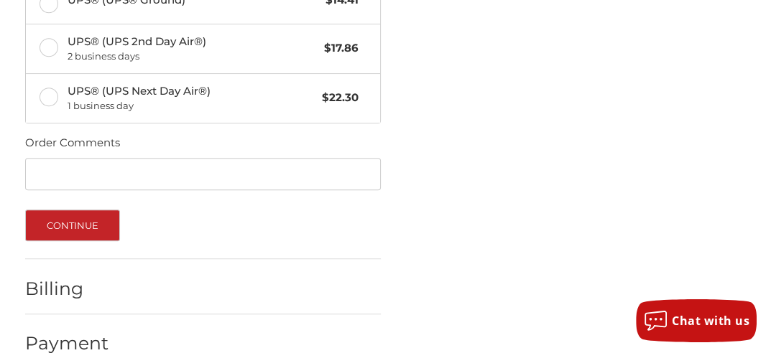
scroll to position [855, 0]
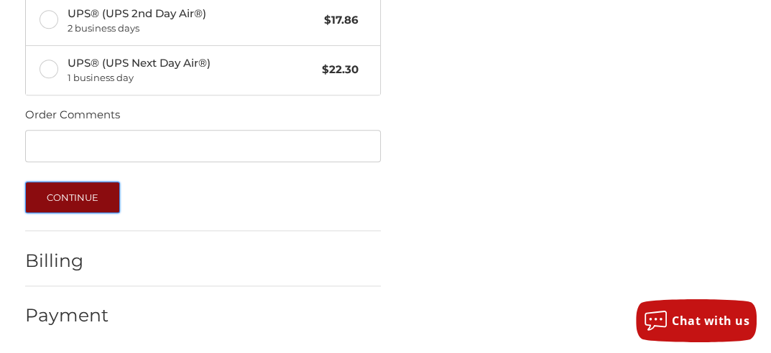
click at [56, 192] on button "Continue" at bounding box center [73, 198] width 96 height 32
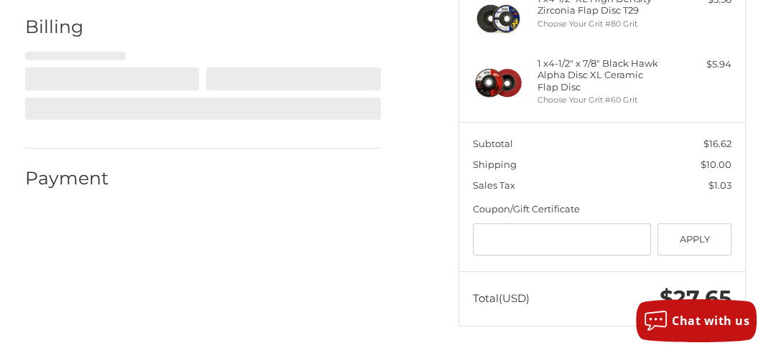
select select "**"
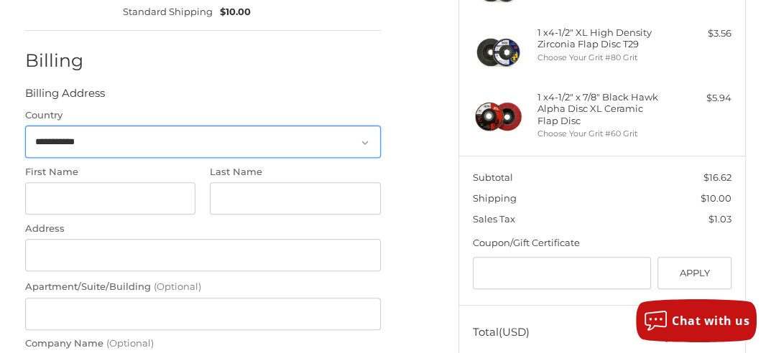
scroll to position [359, 0]
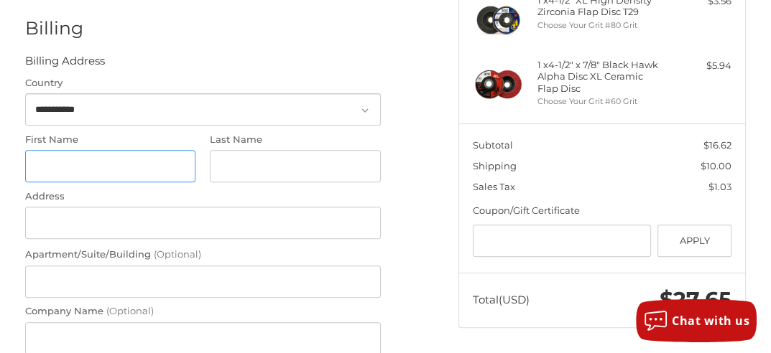
click at [40, 165] on input "First Name" at bounding box center [110, 166] width 171 height 32
type input "******"
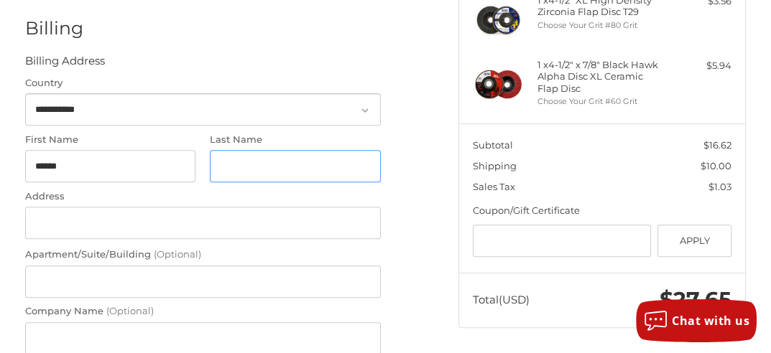
type input "****"
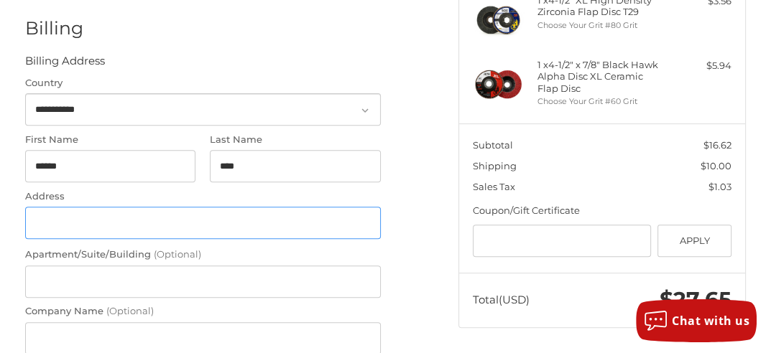
type input "**********"
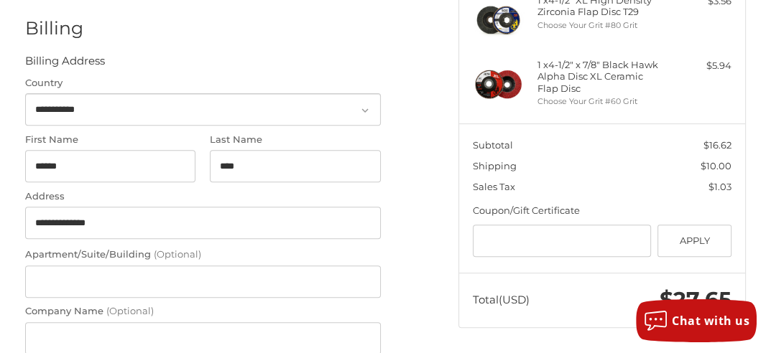
type input "**********"
select select "**"
type input "*****"
type input "**********"
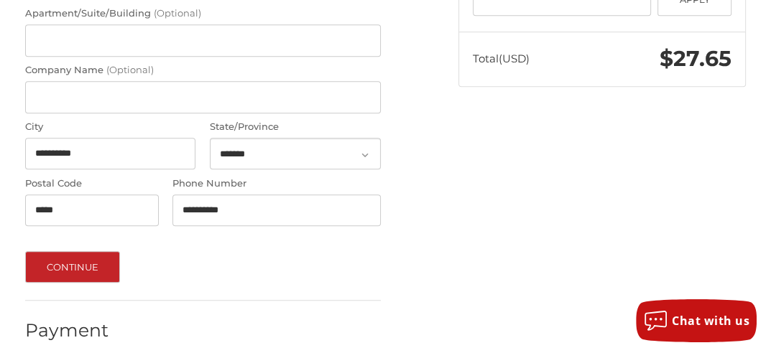
scroll to position [615, 0]
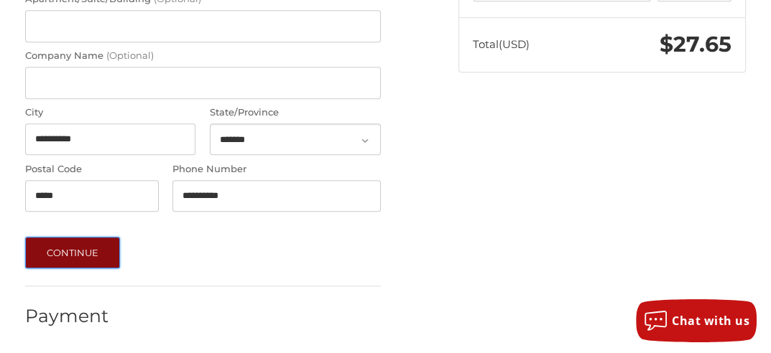
click at [76, 253] on button "Continue" at bounding box center [73, 253] width 96 height 32
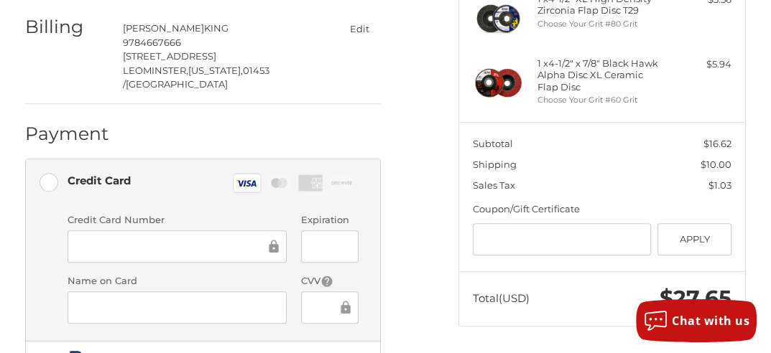
scroll to position [432, 0]
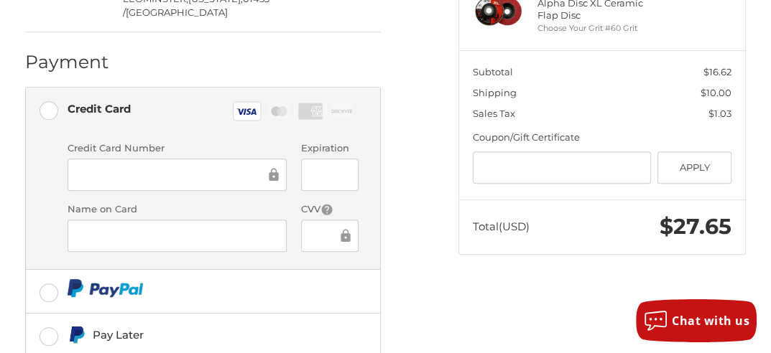
click at [45, 170] on li "Credit Card Visa Master Amex Discover Credit card Credit Card Number Expiration…" at bounding box center [203, 179] width 354 height 183
click at [308, 231] on div at bounding box center [330, 236] width 58 height 32
click at [34, 205] on li "Credit Card Visa Master Amex Discover Credit card Credit Card Number Expiration…" at bounding box center [203, 179] width 354 height 183
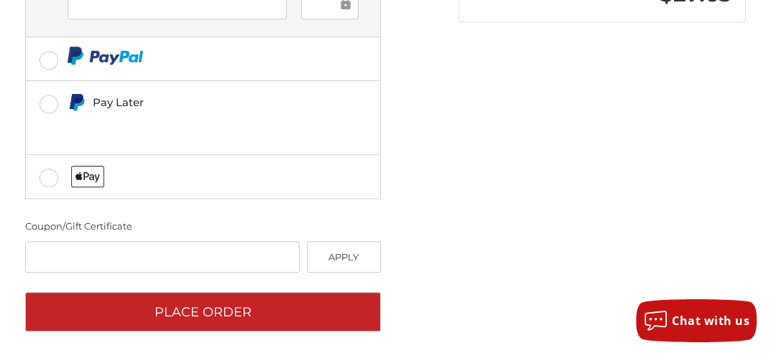
scroll to position [674, 0]
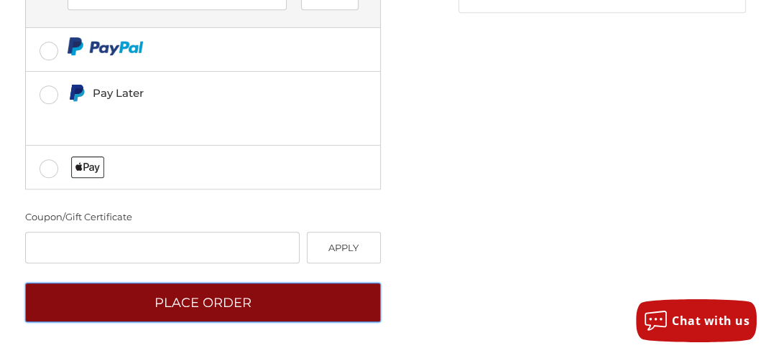
click at [216, 298] on button "Place Order" at bounding box center [202, 302] width 355 height 39
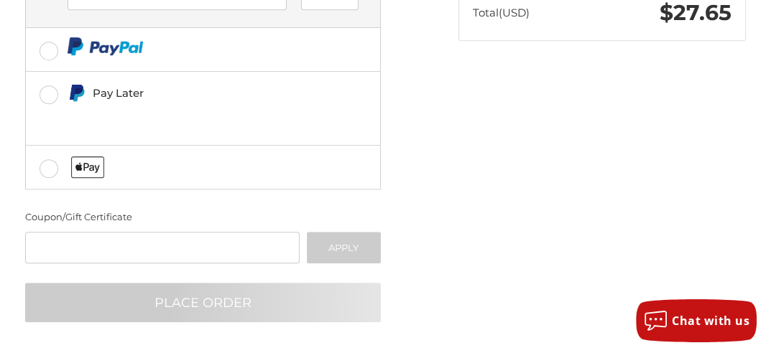
scroll to position [159, 0]
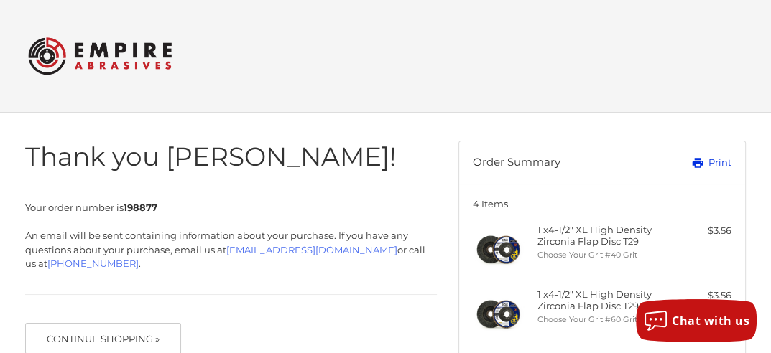
click at [722, 163] on link "Print" at bounding box center [690, 163] width 81 height 14
